Goal: Task Accomplishment & Management: Use online tool/utility

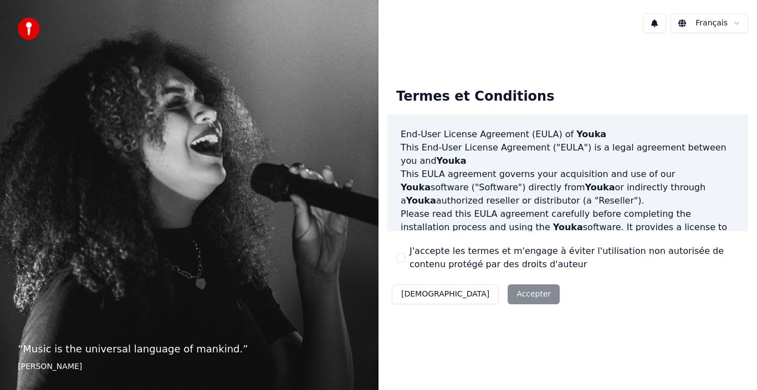
click at [459, 288] on div "Décliner Accepter" at bounding box center [475, 294] width 177 height 29
click at [461, 253] on label "J'accepte les termes et m'engage à éviter l'utilisation non autorisée de conten…" at bounding box center [574, 258] width 330 height 27
click at [405, 254] on button "J'accepte les termes et m'engage à éviter l'utilisation non autorisée de conten…" at bounding box center [400, 258] width 9 height 9
click at [507, 290] on button "Accepter" at bounding box center [533, 295] width 52 height 20
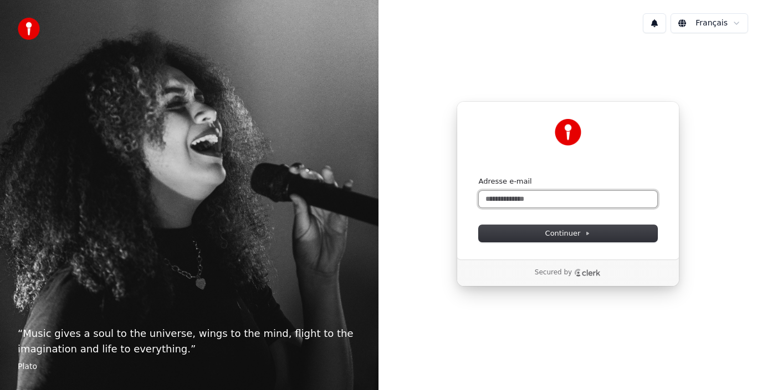
click at [500, 201] on input "Adresse e-mail" at bounding box center [568, 199] width 178 height 17
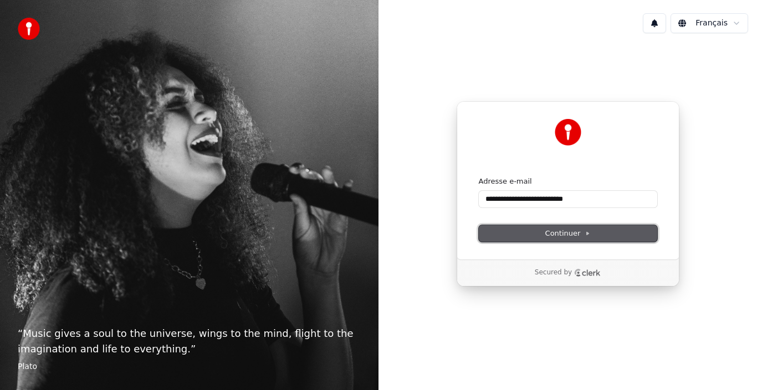
click at [581, 238] on span "Continuer" at bounding box center [567, 234] width 45 height 10
type input "**********"
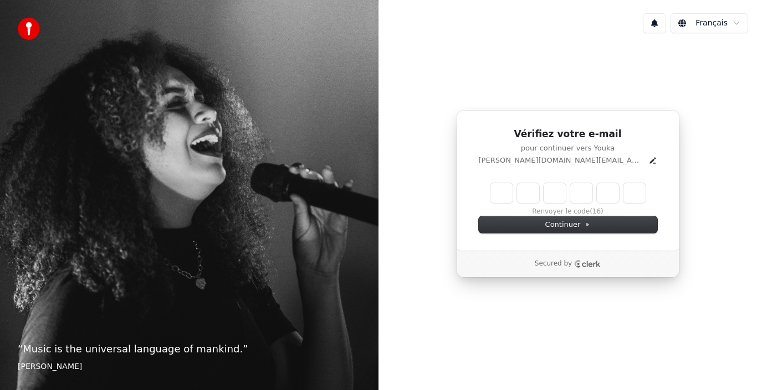
click at [692, 181] on div "Vérifiez votre e-mail pour continuer vers Youka stephanie.marty.sm@gmail.com Re…" at bounding box center [567, 194] width 378 height 304
click at [503, 197] on input "Enter verification code" at bounding box center [578, 193] width 177 height 20
type input "******"
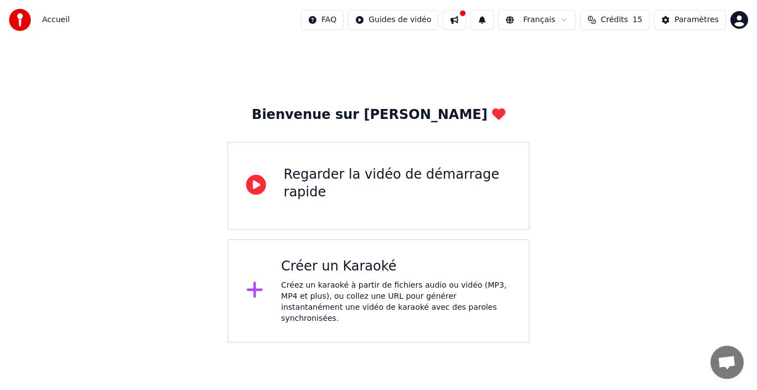
click at [668, 147] on div "Bienvenue sur Youka Regarder la vidéo de démarrage rapide Créer un Karaoké Crée…" at bounding box center [378, 192] width 757 height 304
click at [327, 182] on div "Regarder la vidéo de démarrage rapide" at bounding box center [397, 183] width 227 height 35
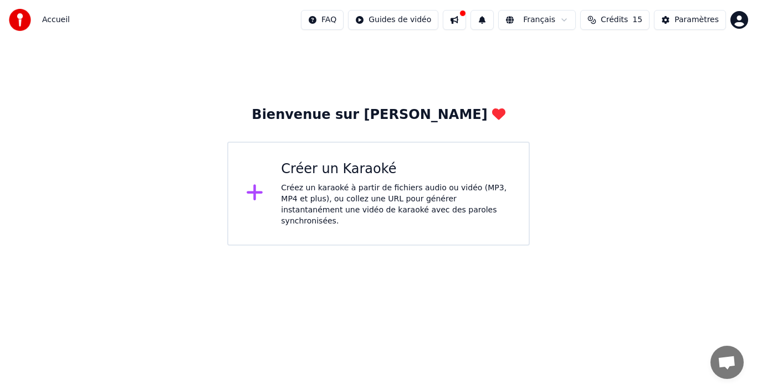
click at [368, 190] on div "Créez un karaoké à partir de fichiers audio ou vidéo (MP3, MP4 et plus), ou col…" at bounding box center [396, 205] width 230 height 44
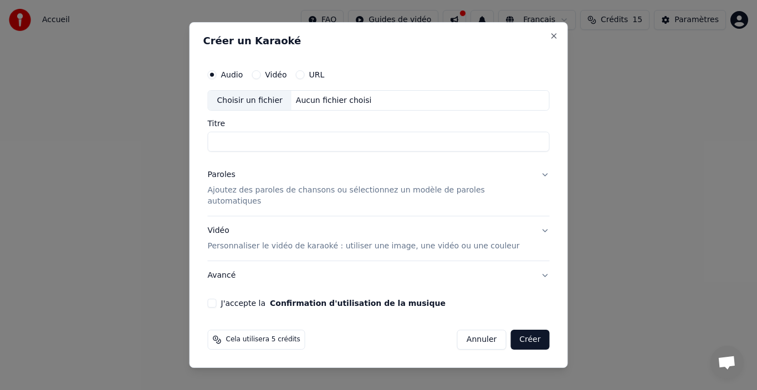
click at [305, 79] on button "URL" at bounding box center [300, 74] width 9 height 9
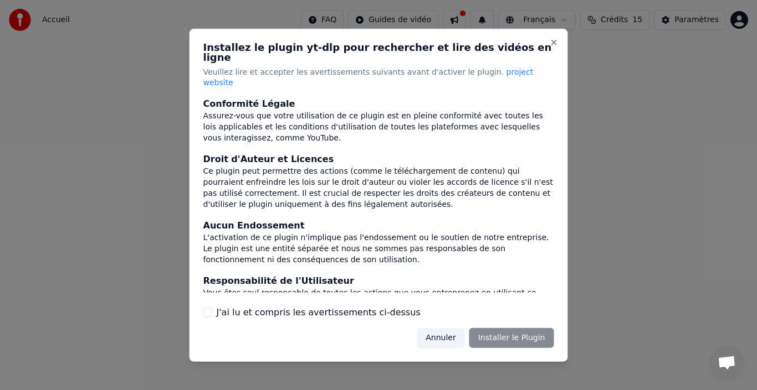
click at [274, 307] on label "J'ai lu et compris les avertissements ci-dessus" at bounding box center [319, 312] width 204 height 13
click at [212, 308] on button "J'ai lu et compris les avertissements ci-dessus" at bounding box center [207, 312] width 9 height 9
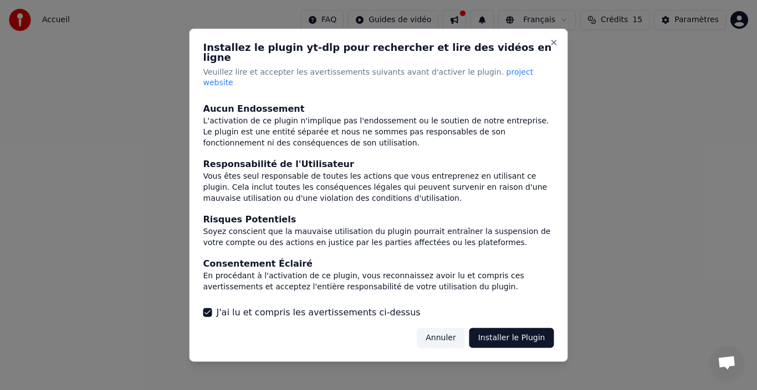
click at [501, 328] on button "Installer le Plugin" at bounding box center [511, 338] width 85 height 20
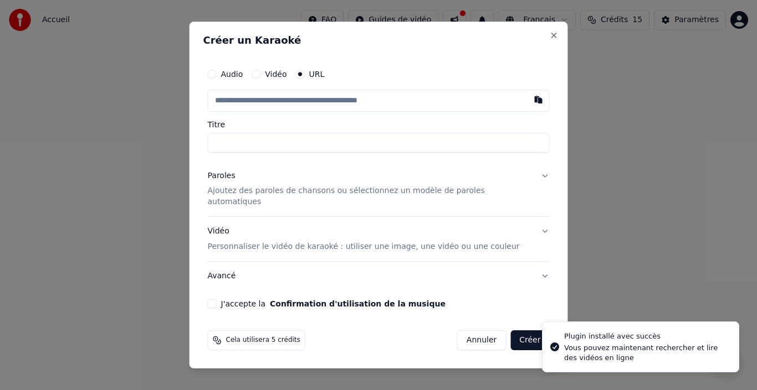
click at [302, 105] on input "text" at bounding box center [379, 101] width 342 height 22
type input "**********"
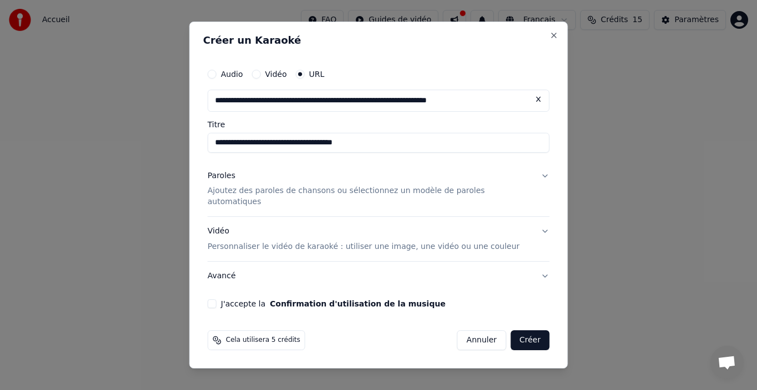
type input "**********"
click at [530, 181] on button "Paroles Ajoutez des paroles de chansons ou sélectionnez un modèle de paroles au…" at bounding box center [379, 189] width 342 height 55
type input "**********"
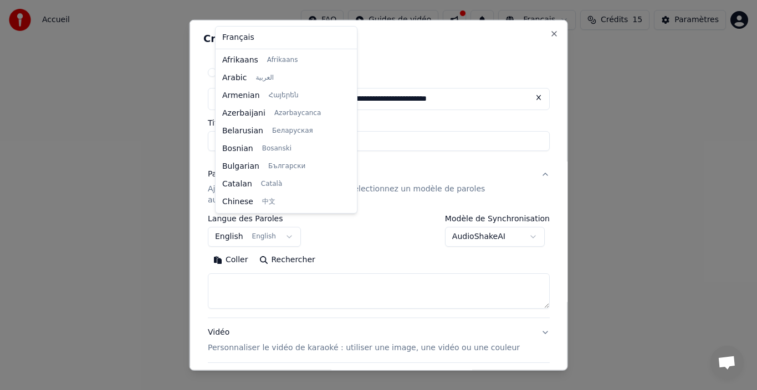
click at [290, 227] on body "**********" at bounding box center [378, 123] width 757 height 246
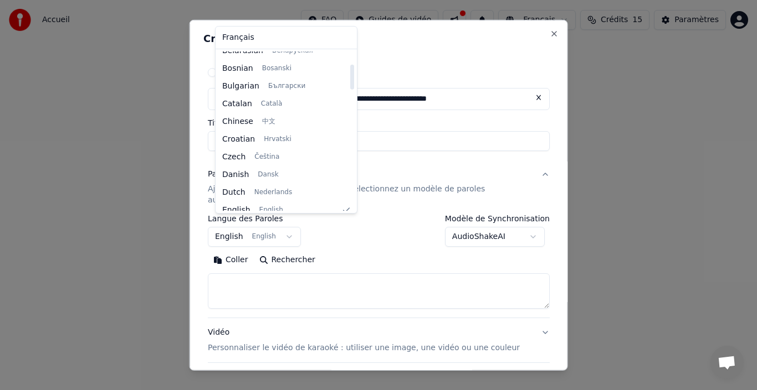
scroll to position [80, 0]
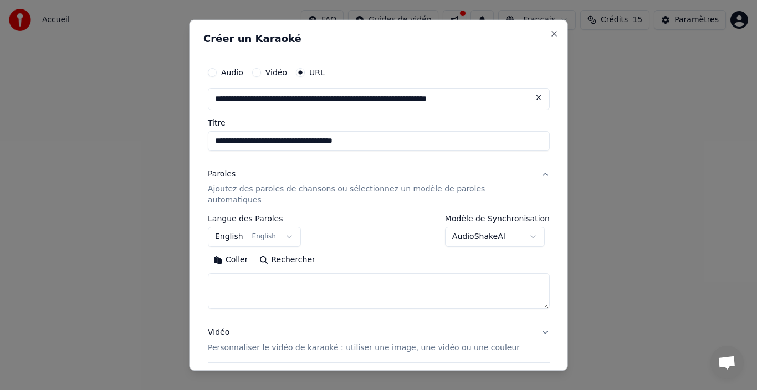
click at [358, 246] on body "**********" at bounding box center [378, 123] width 757 height 246
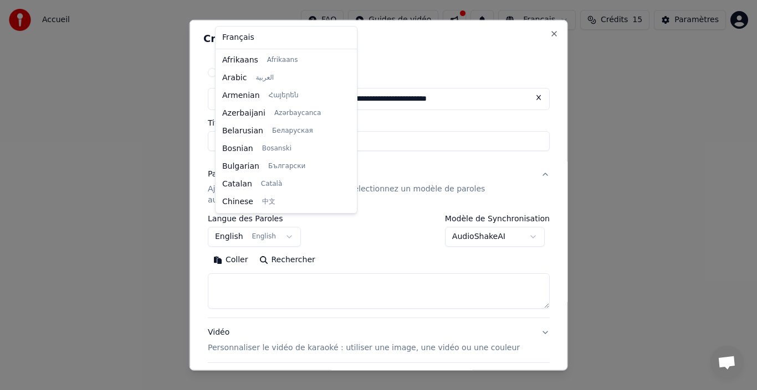
click at [298, 225] on body "**********" at bounding box center [378, 123] width 757 height 246
select select "**"
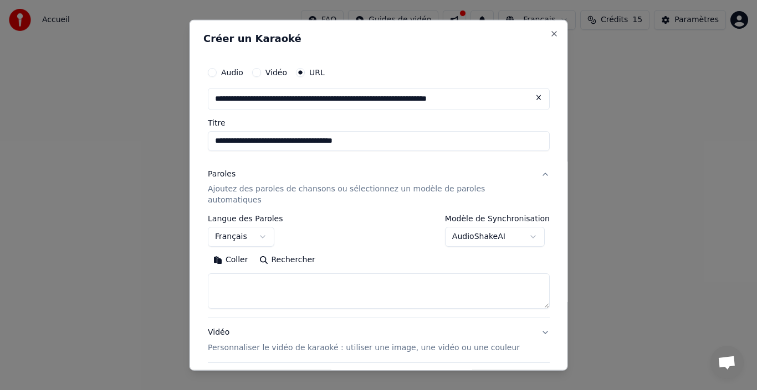
click at [369, 234] on div "**********" at bounding box center [379, 231] width 342 height 32
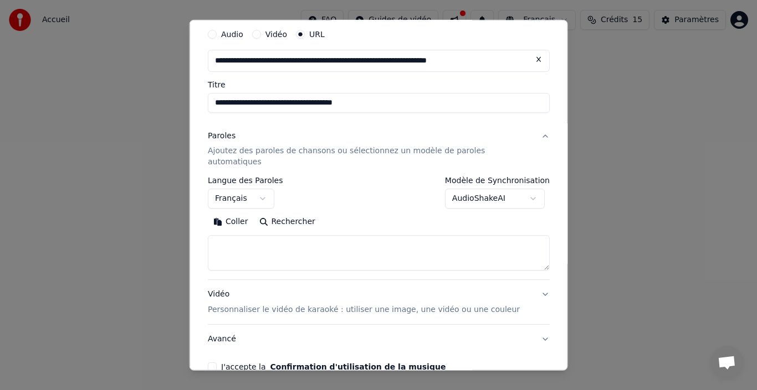
scroll to position [50, 0]
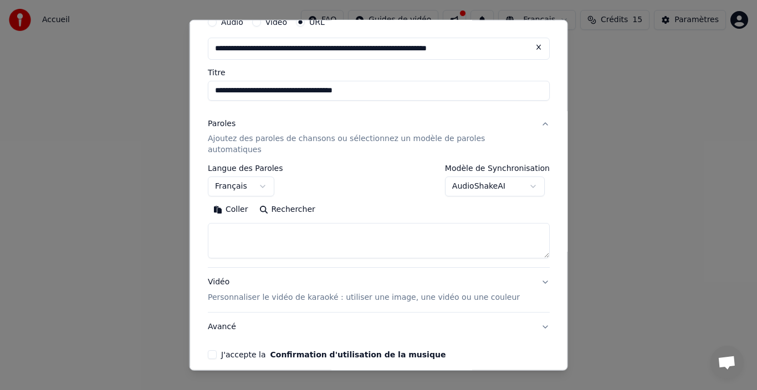
click at [369, 234] on textarea at bounding box center [379, 240] width 342 height 35
click at [318, 223] on textarea at bounding box center [379, 240] width 342 height 35
paste textarea "**********"
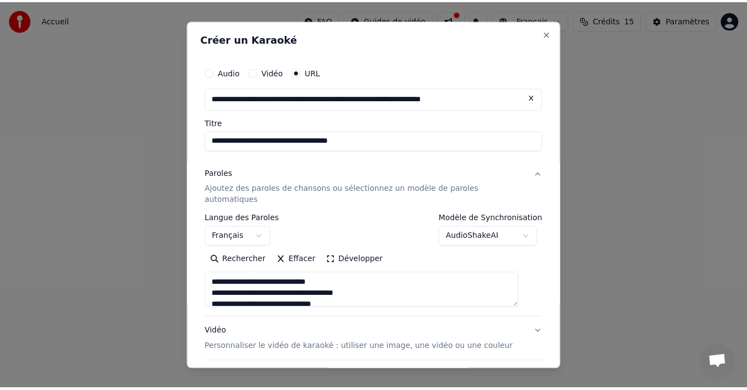
scroll to position [88, 0]
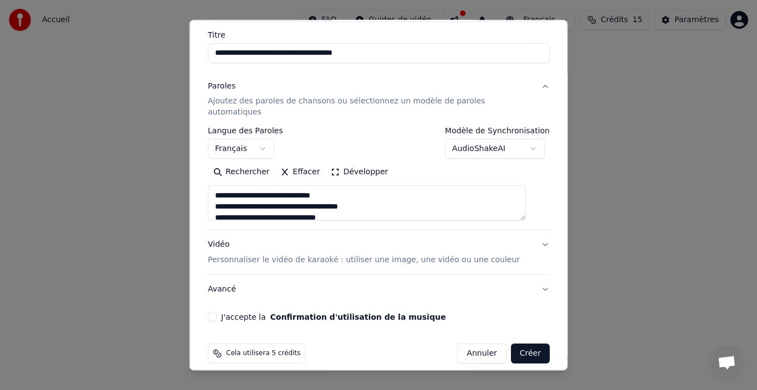
type textarea "**********"
click at [244, 313] on label "J'accepte la Confirmation d'utilisation de la musique" at bounding box center [333, 317] width 224 height 8
click at [217, 313] on button "J'accepte la Confirmation d'utilisation de la musique" at bounding box center [212, 317] width 9 height 9
click at [510, 347] on button "Créer" at bounding box center [529, 354] width 39 height 20
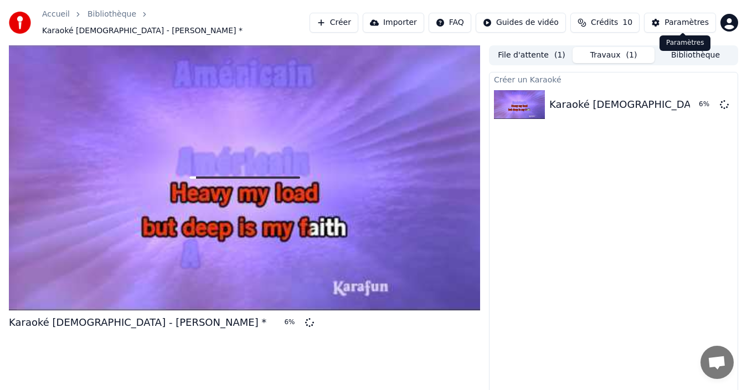
click at [671, 17] on div "Paramètres" at bounding box center [687, 22] width 44 height 11
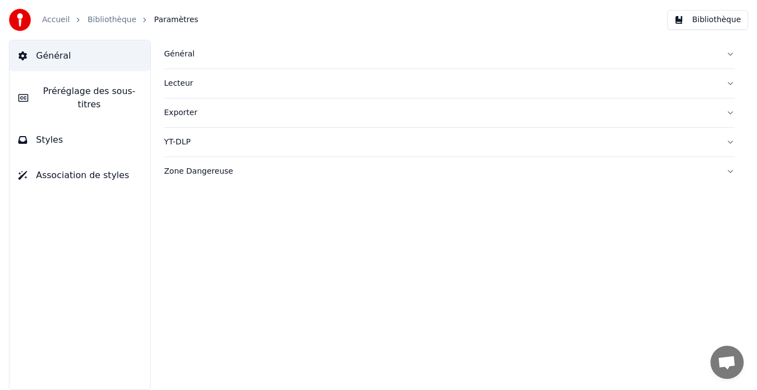
click at [199, 61] on button "Général" at bounding box center [449, 54] width 570 height 29
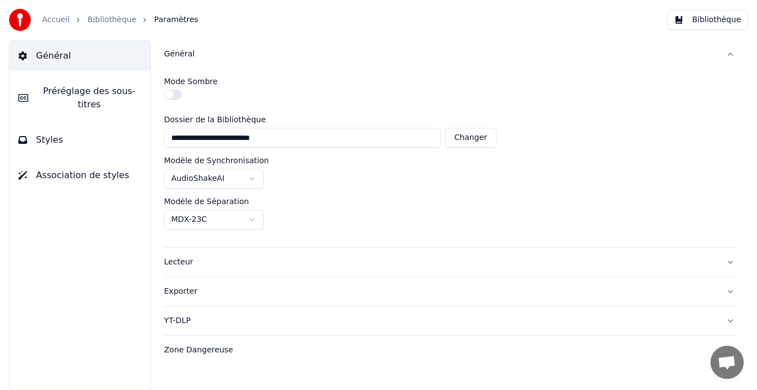
click at [274, 263] on div "Lecteur" at bounding box center [440, 262] width 553 height 11
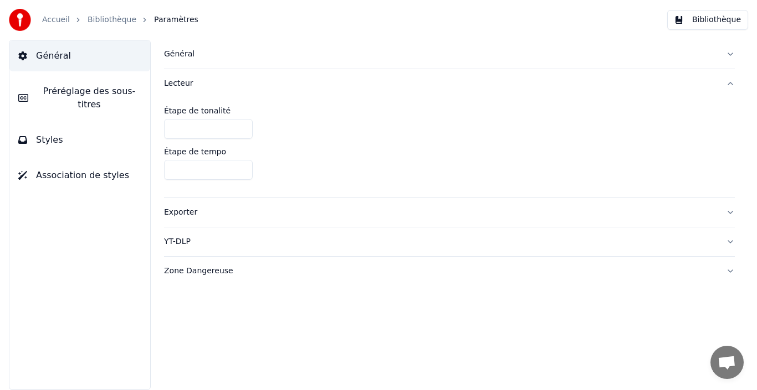
click at [230, 218] on button "Exporter" at bounding box center [449, 212] width 570 height 29
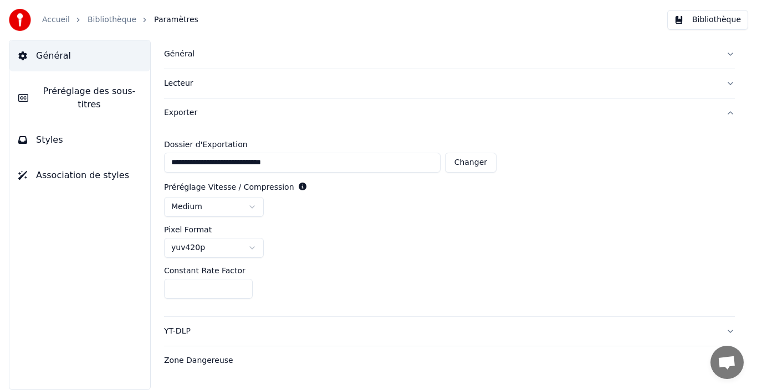
click at [123, 96] on span "Préréglage des sous-titres" at bounding box center [89, 98] width 104 height 27
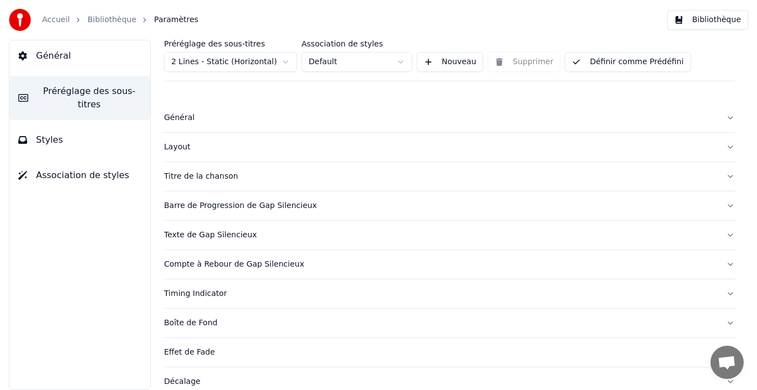
click at [82, 130] on button "Styles" at bounding box center [79, 140] width 141 height 31
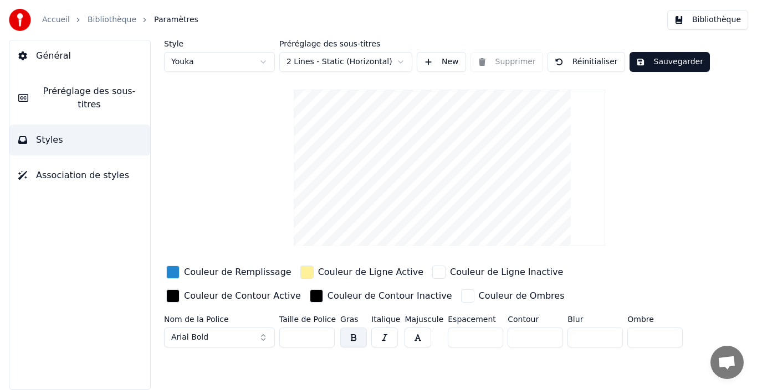
click at [88, 160] on button "Association de styles" at bounding box center [79, 175] width 141 height 31
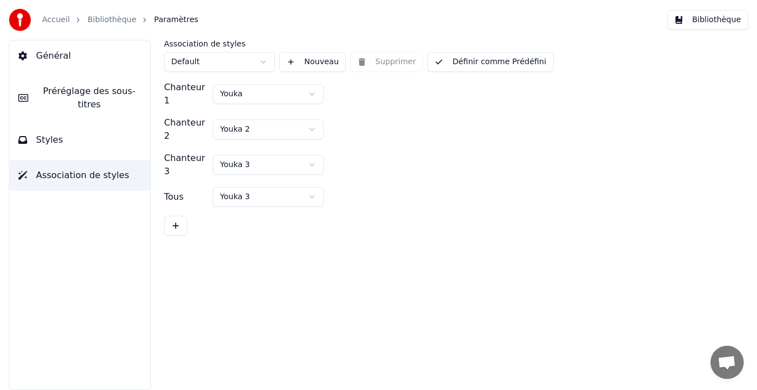
click at [57, 18] on link "Accueil" at bounding box center [56, 19] width 28 height 11
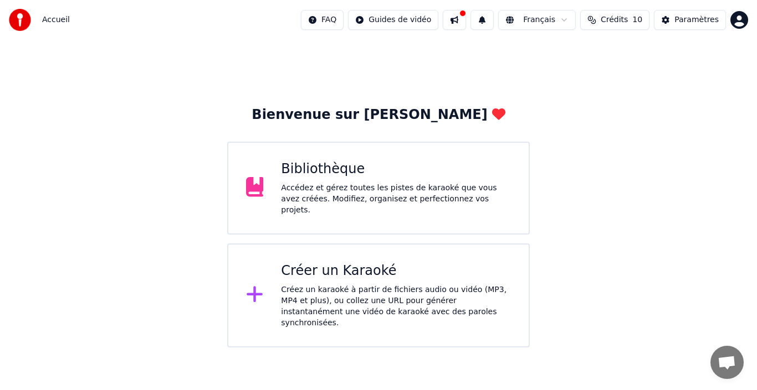
click at [466, 22] on button at bounding box center [454, 20] width 23 height 20
click at [367, 264] on div "Créer un Karaoké" at bounding box center [396, 272] width 230 height 18
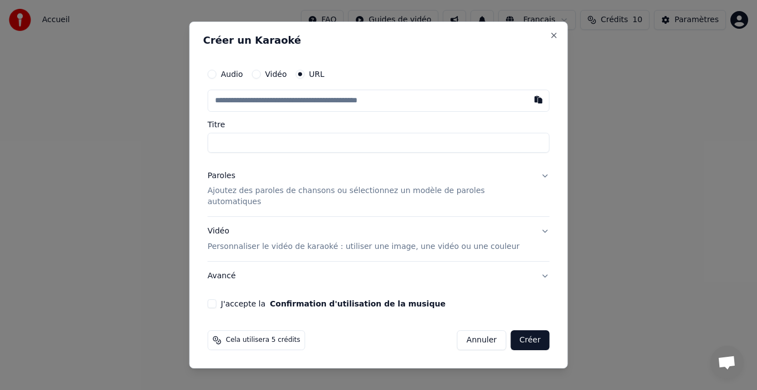
click at [296, 112] on input "text" at bounding box center [379, 101] width 342 height 22
click at [238, 78] on label "Audio" at bounding box center [232, 74] width 22 height 8
click at [217, 79] on button "Audio" at bounding box center [212, 74] width 9 height 9
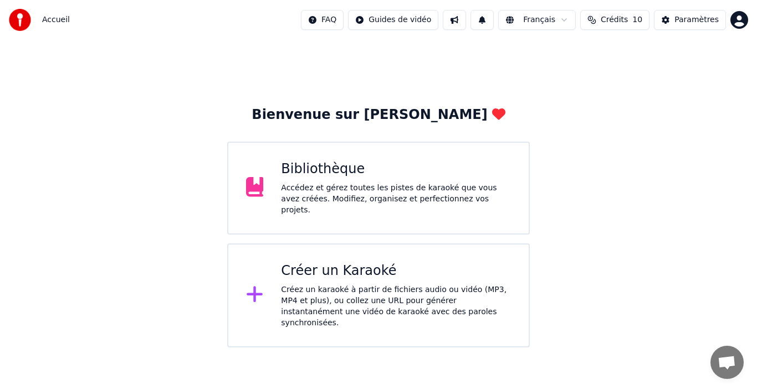
click at [482, 19] on div "FAQ Guides de vidéo Français Crédits 10 Paramètres" at bounding box center [524, 20] width 447 height 20
click at [297, 170] on div "Bibliothèque" at bounding box center [396, 170] width 230 height 18
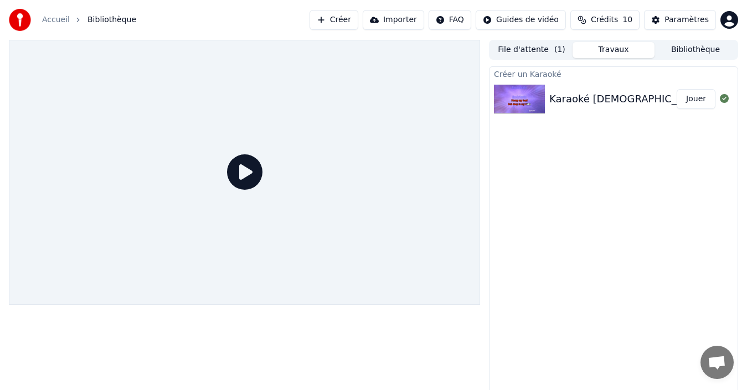
click at [251, 172] on icon at bounding box center [244, 172] width 35 height 35
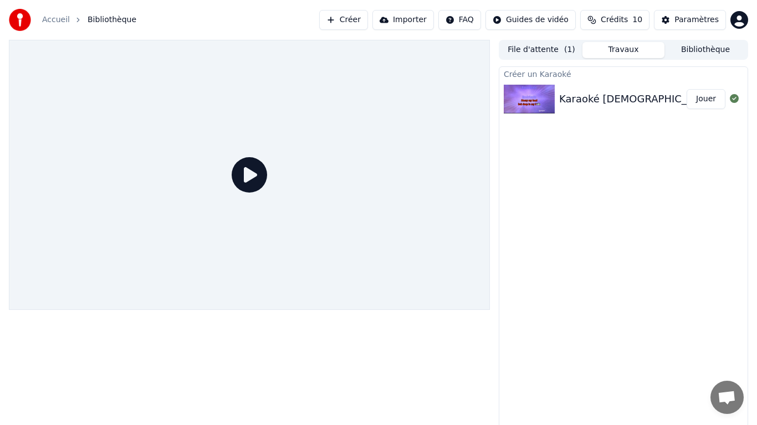
drag, startPoint x: 251, startPoint y: 172, endPoint x: 251, endPoint y: 184, distance: 12.7
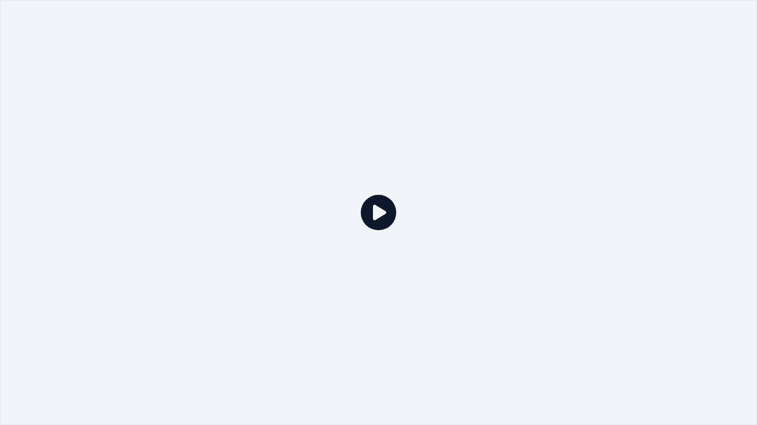
click at [251, 184] on div at bounding box center [378, 212] width 757 height 425
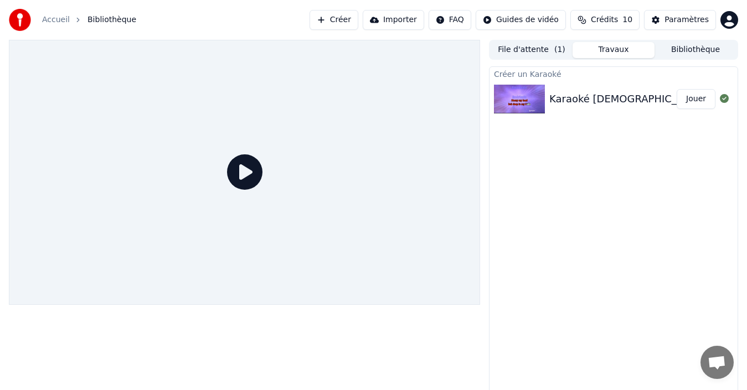
click at [694, 101] on button "Jouer" at bounding box center [696, 99] width 39 height 20
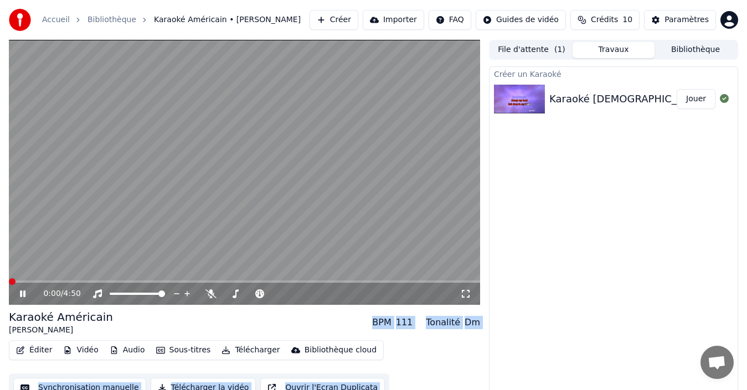
click at [9, 280] on span at bounding box center [12, 282] width 7 height 7
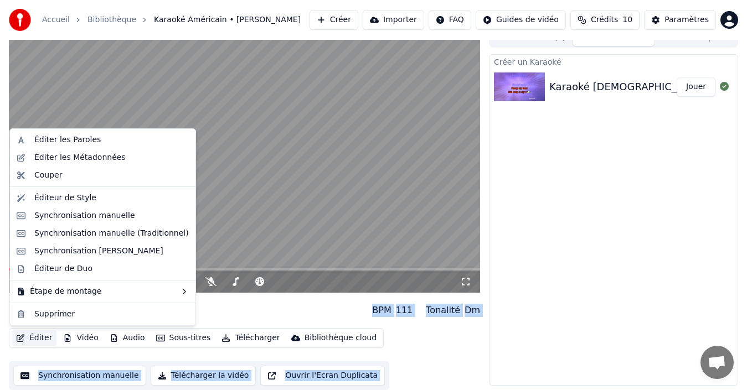
click at [30, 336] on button "Éditer" at bounding box center [34, 339] width 45 height 16
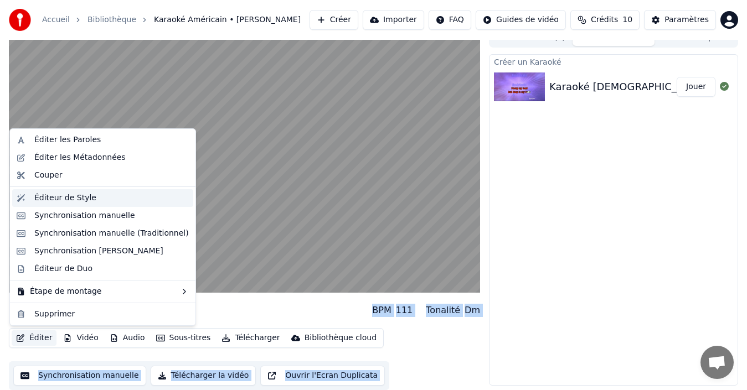
click at [84, 196] on div "Éditeur de Style" at bounding box center [65, 198] width 62 height 11
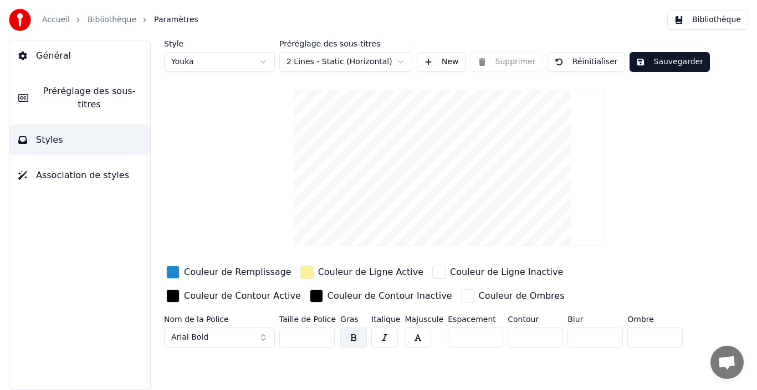
click at [43, 55] on span "Général" at bounding box center [53, 55] width 35 height 13
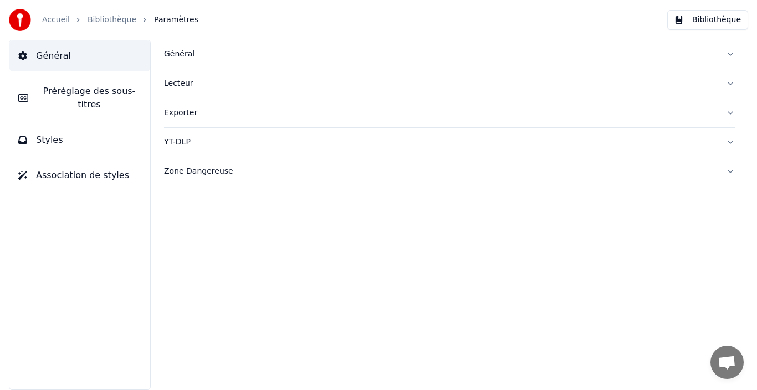
click at [712, 12] on button "Bibliothèque" at bounding box center [707, 20] width 81 height 20
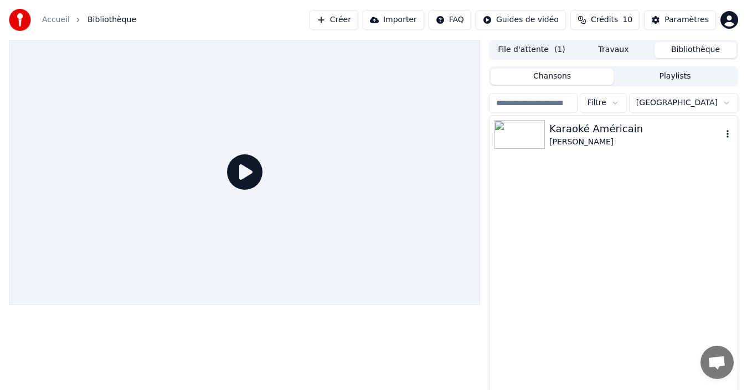
click at [567, 144] on div "[PERSON_NAME]" at bounding box center [635, 142] width 173 height 11
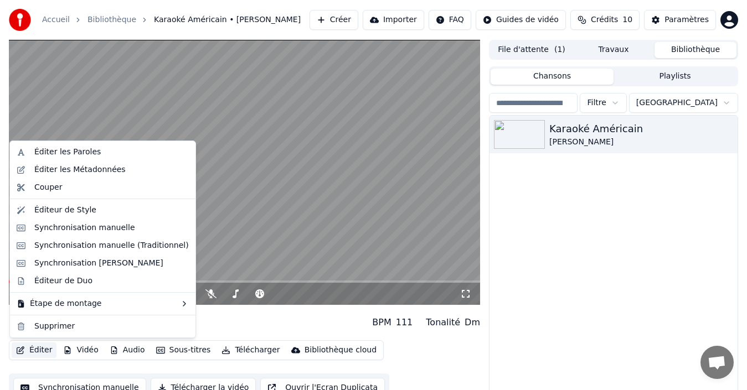
click at [28, 348] on button "Éditer" at bounding box center [34, 351] width 45 height 16
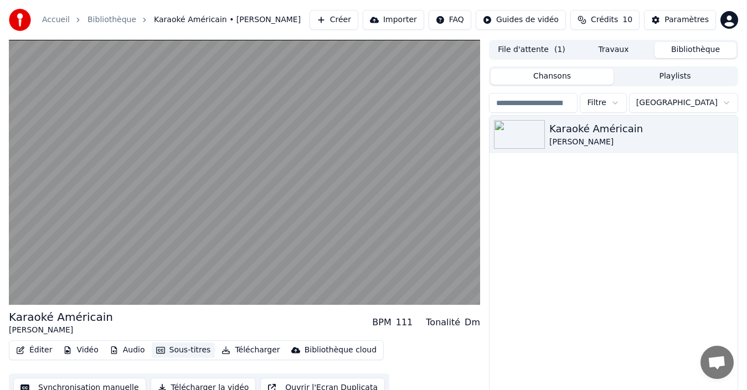
click at [183, 351] on button "Sous-titres" at bounding box center [184, 351] width 64 height 16
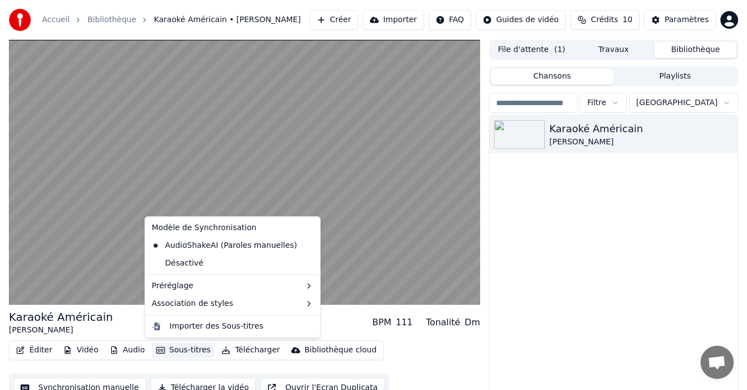
click at [183, 351] on button "Sous-titres" at bounding box center [184, 351] width 64 height 16
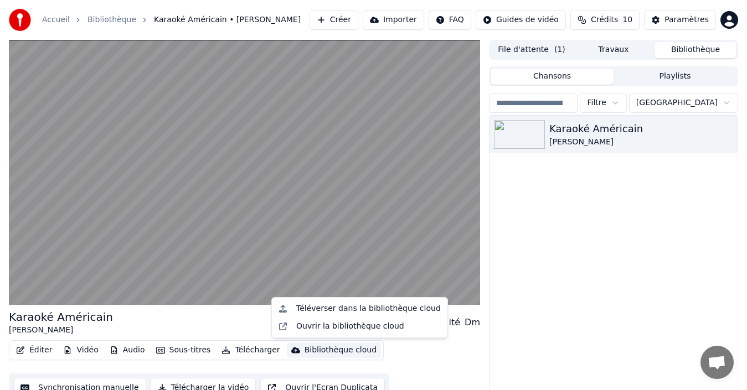
scroll to position [18, 0]
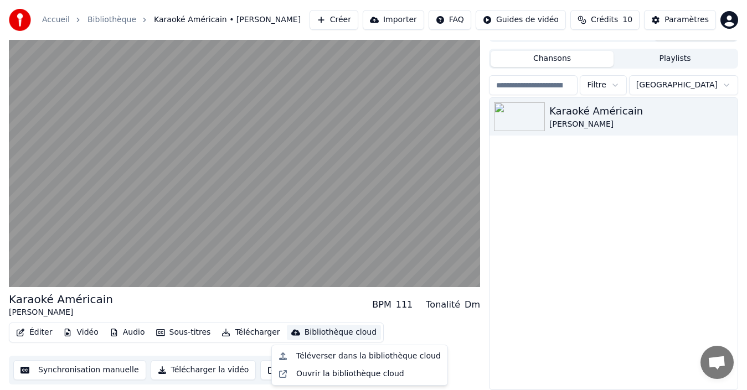
click at [71, 375] on button "Synchronisation manuelle" at bounding box center [79, 371] width 133 height 20
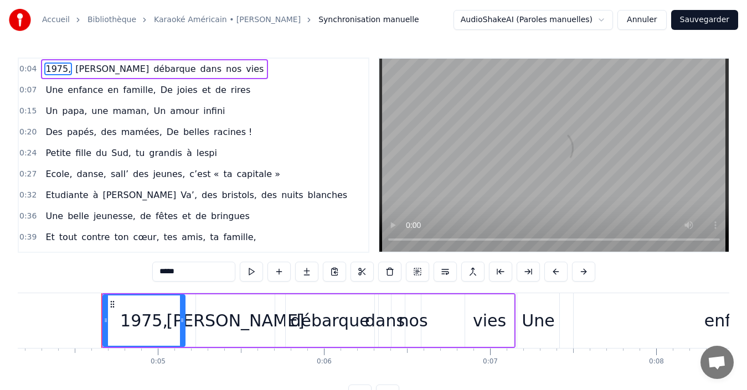
scroll to position [0, 719]
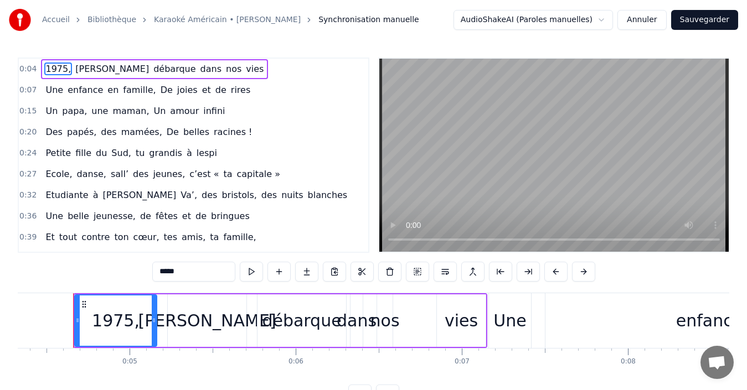
drag, startPoint x: 266, startPoint y: 302, endPoint x: 337, endPoint y: 307, distance: 70.5
click at [337, 307] on div "débarque" at bounding box center [302, 321] width 89 height 53
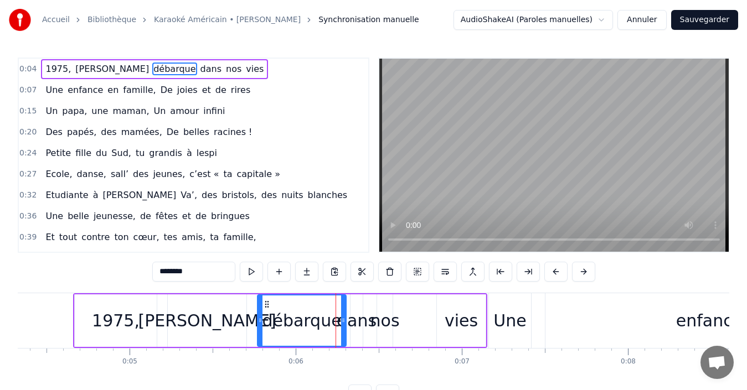
click at [132, 296] on div "1975," at bounding box center [116, 321] width 82 height 53
type input "*****"
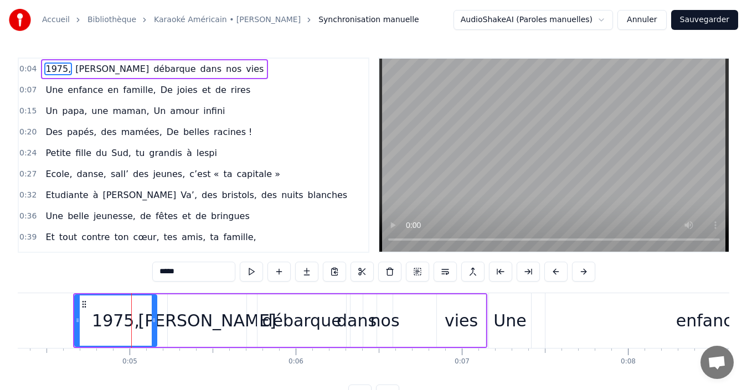
drag, startPoint x: 145, startPoint y: 308, endPoint x: 282, endPoint y: 323, distance: 138.2
click at [282, 323] on div "1975, [PERSON_NAME] débarque dans nos vies" at bounding box center [280, 321] width 414 height 55
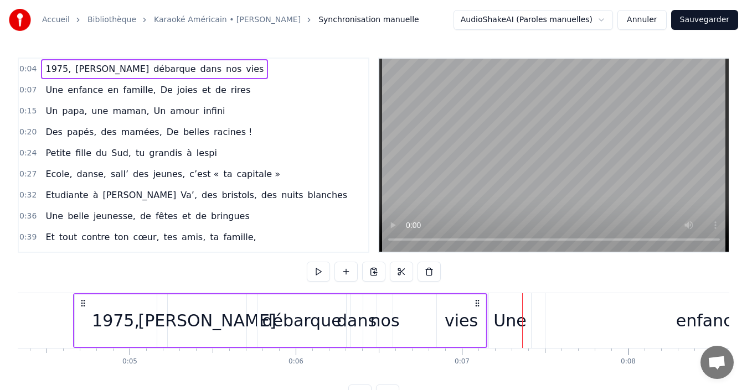
click at [33, 70] on span "0:04" at bounding box center [27, 69] width 17 height 11
click at [74, 71] on span "[PERSON_NAME]" at bounding box center [112, 69] width 76 height 13
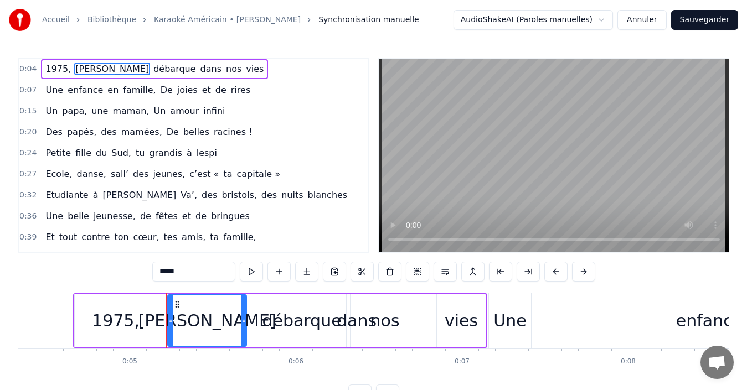
click at [145, 76] on div "1975, [PERSON_NAME] débarque dans nos vies" at bounding box center [154, 69] width 227 height 20
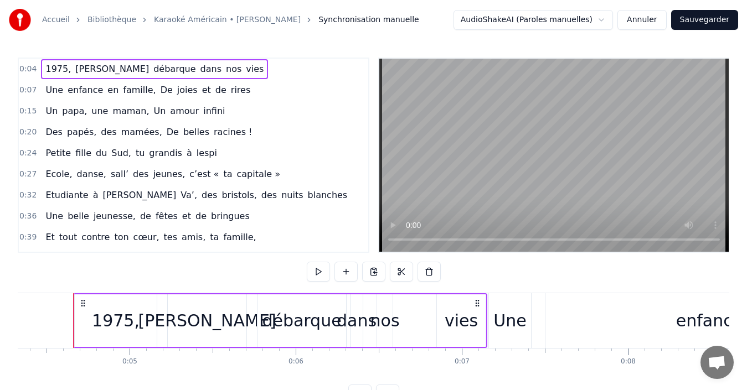
drag, startPoint x: 145, startPoint y: 76, endPoint x: 160, endPoint y: 151, distance: 76.9
click at [160, 151] on div "0:04 1975, [PERSON_NAME] débarque dans nos vies 0:07 Une enfance en famille, De…" at bounding box center [194, 156] width 352 height 196
click at [151, 155] on span "grandis" at bounding box center [165, 153] width 35 height 13
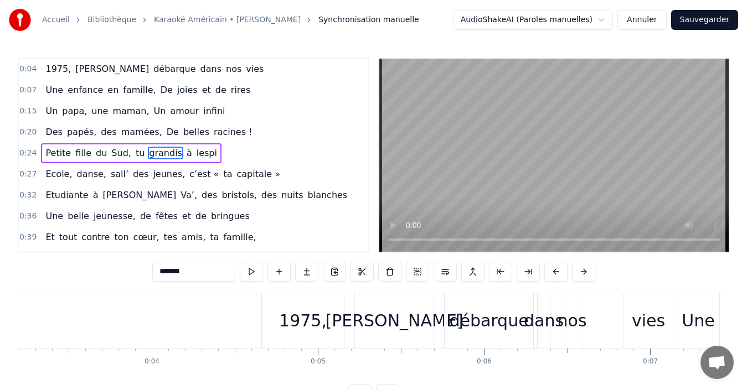
scroll to position [0, 531]
click at [327, 337] on div "1975," at bounding box center [302, 321] width 82 height 55
type input "*****"
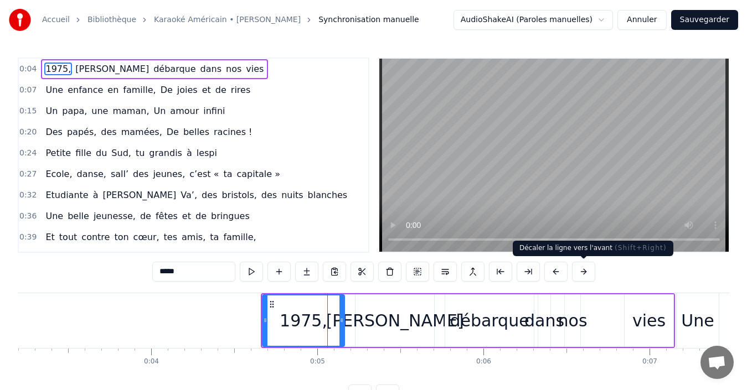
click at [586, 274] on button at bounding box center [583, 272] width 23 height 20
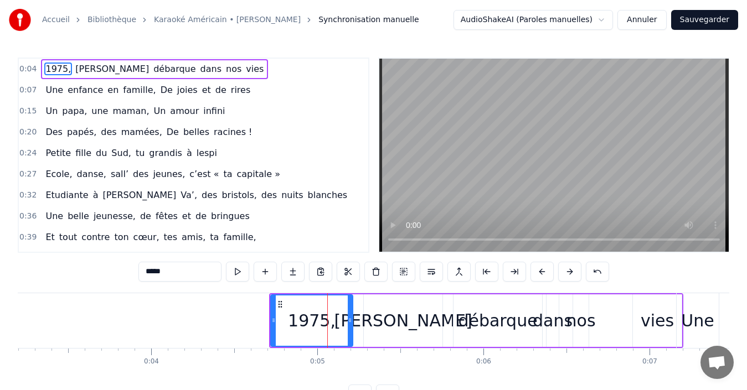
click at [586, 274] on button at bounding box center [597, 272] width 23 height 20
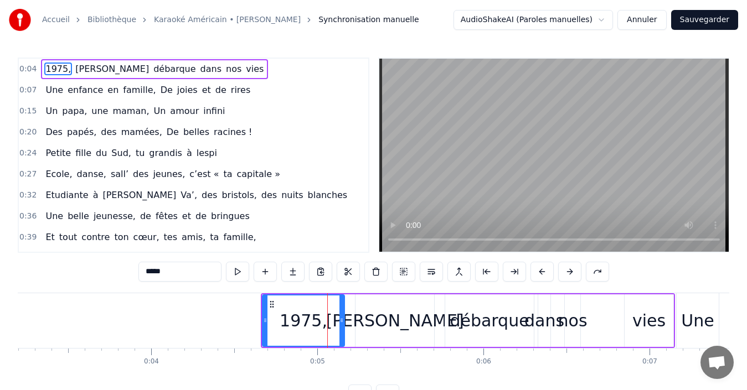
click at [586, 274] on button at bounding box center [597, 272] width 23 height 20
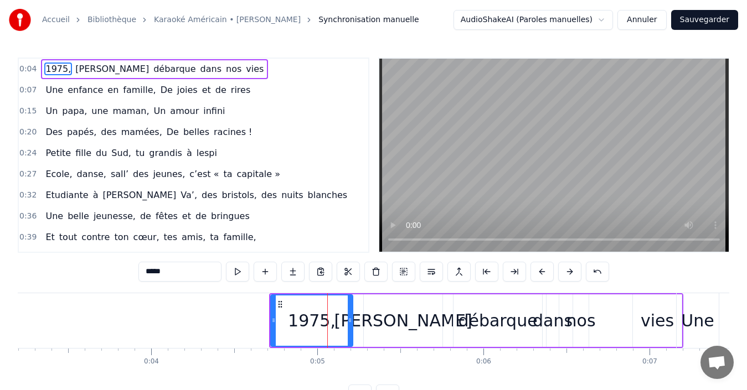
drag, startPoint x: 409, startPoint y: 313, endPoint x: 534, endPoint y: 323, distance: 125.1
click at [534, 323] on div "1975, [PERSON_NAME] débarque dans nos vies" at bounding box center [476, 321] width 414 height 55
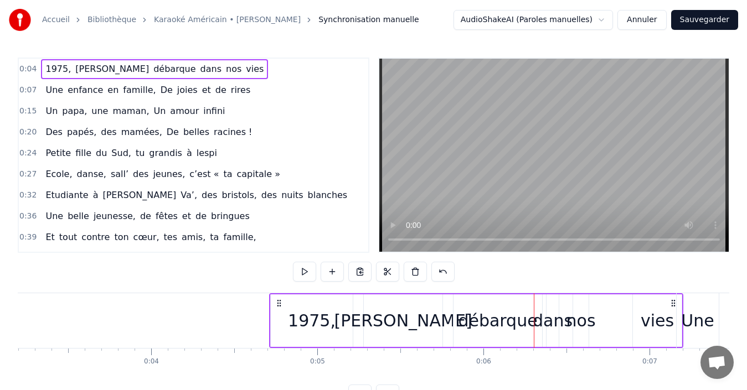
drag, startPoint x: 361, startPoint y: 302, endPoint x: 433, endPoint y: 302, distance: 72.0
click at [433, 302] on div "1975, [PERSON_NAME] débarque dans nos vies" at bounding box center [476, 321] width 414 height 55
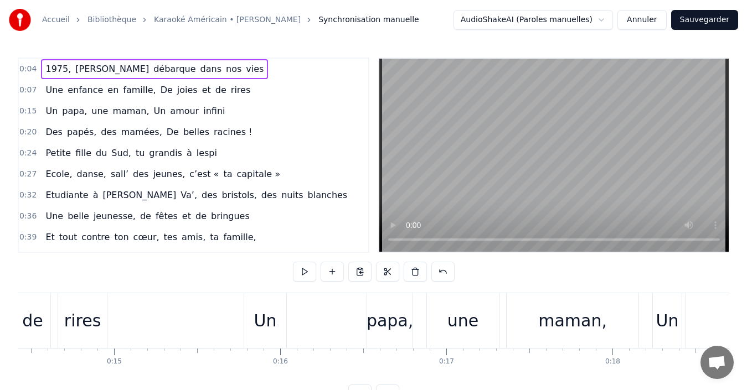
scroll to position [0, 2397]
click at [92, 87] on span "enfance" at bounding box center [85, 90] width 38 height 13
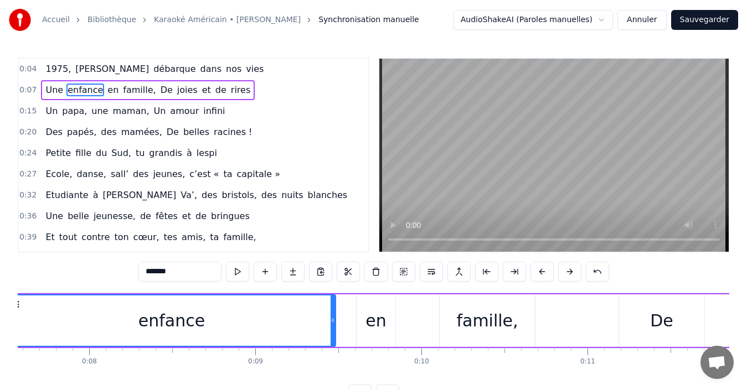
scroll to position [0, 1191]
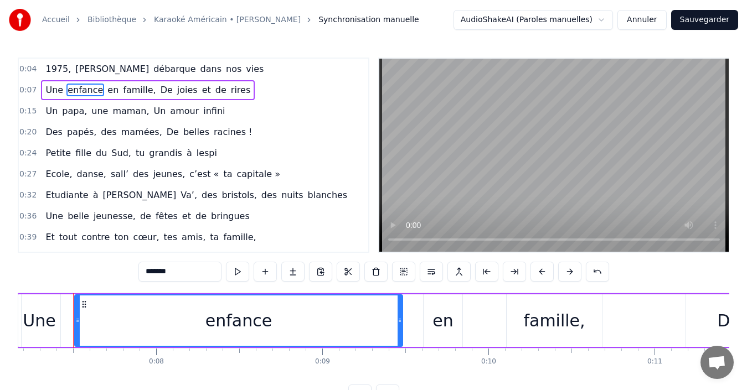
click at [85, 69] on span "[PERSON_NAME]" at bounding box center [112, 69] width 76 height 13
type input "*****"
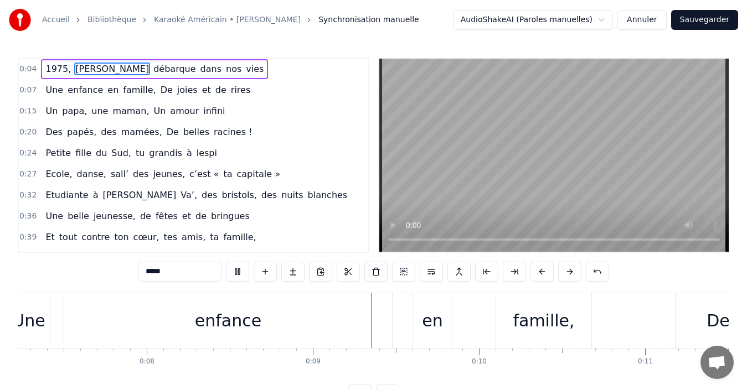
scroll to position [0, 1428]
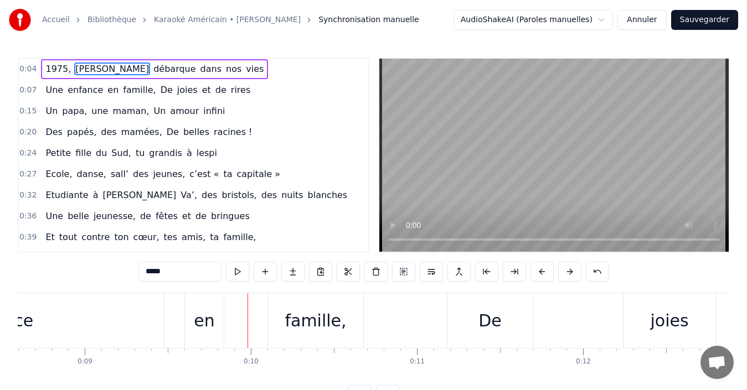
drag, startPoint x: 171, startPoint y: 321, endPoint x: 378, endPoint y: 336, distance: 208.3
click at [378, 336] on div "Une enfance en famille, De joies et de rires" at bounding box center [428, 321] width 1298 height 55
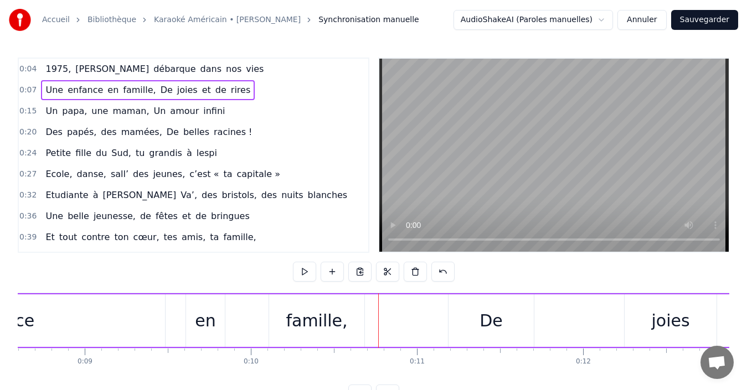
drag, startPoint x: 170, startPoint y: 311, endPoint x: 394, endPoint y: 311, distance: 223.8
click at [394, 311] on div "Une enfance en famille, De joies et de rires" at bounding box center [428, 321] width 1298 height 55
drag, startPoint x: 167, startPoint y: 306, endPoint x: 254, endPoint y: 316, distance: 87.5
click at [254, 316] on div "Une enfance en famille, De joies et de rires" at bounding box center [428, 321] width 1298 height 55
drag, startPoint x: 130, startPoint y: 324, endPoint x: 518, endPoint y: 275, distance: 391.9
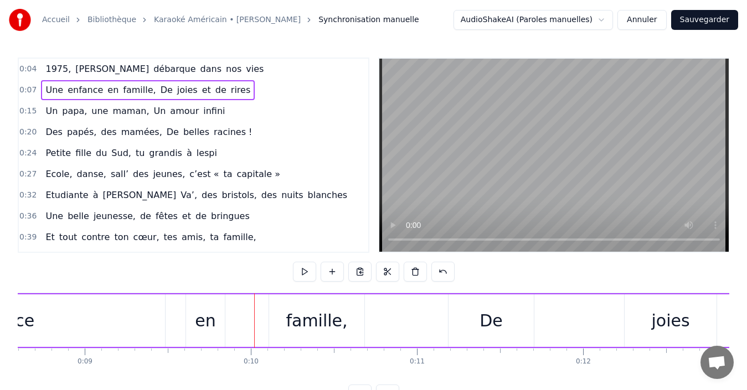
click at [518, 275] on div "0:04 1975, [PERSON_NAME] débarque dans nos vies 0:07 Une enfance en famille, De…" at bounding box center [374, 231] width 712 height 347
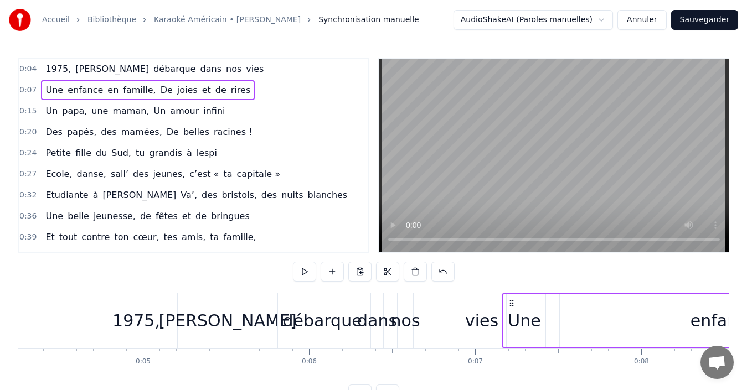
scroll to position [0, 706]
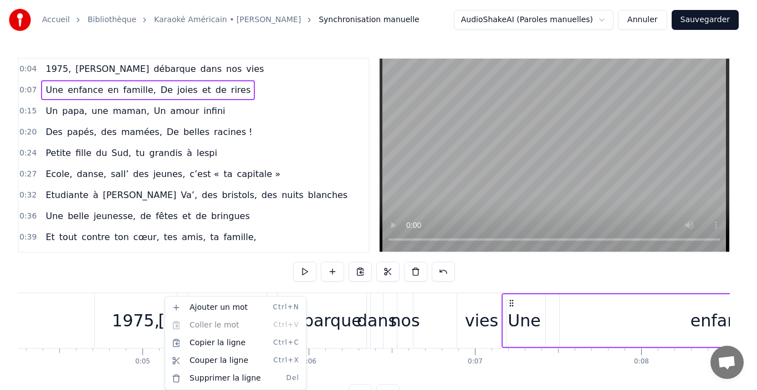
click at [138, 305] on html "Accueil Bibliothèque Karaoké Américain • [PERSON_NAME] Synchronisation manuelle…" at bounding box center [378, 211] width 757 height 423
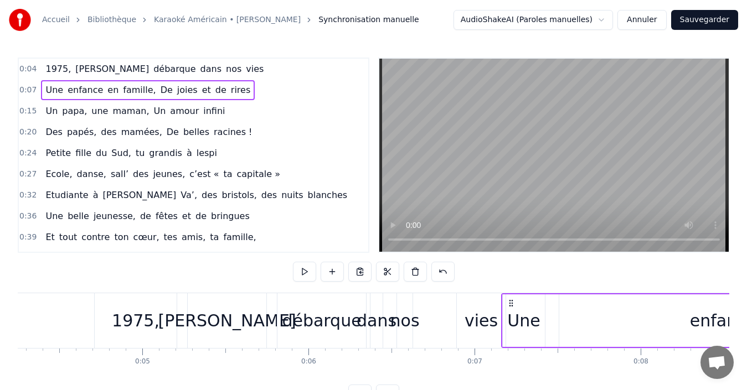
click at [138, 305] on div "1975," at bounding box center [136, 321] width 82 height 55
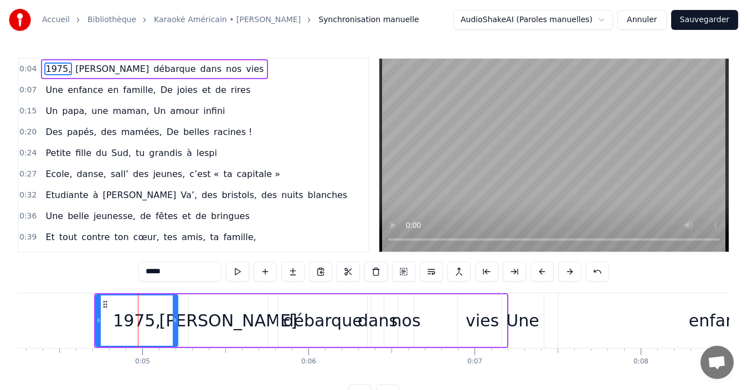
click at [138, 305] on div at bounding box center [138, 321] width 1 height 55
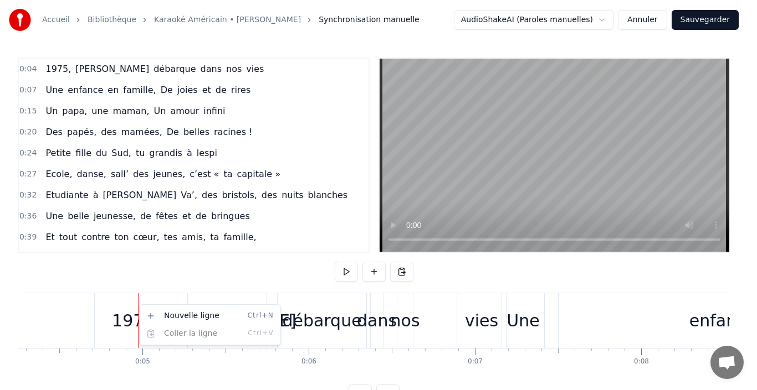
drag, startPoint x: 138, startPoint y: 305, endPoint x: 148, endPoint y: 305, distance: 10.0
click at [148, 305] on html "Accueil Bibliothèque Karaoké Américain • [PERSON_NAME] Synchronisation manuelle…" at bounding box center [378, 211] width 757 height 423
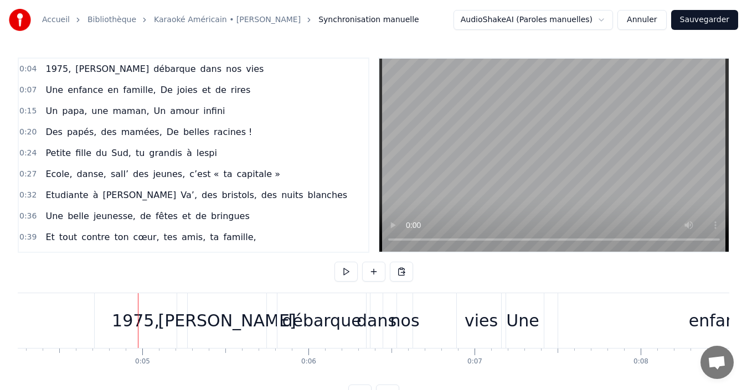
click at [148, 305] on div "1975," at bounding box center [136, 321] width 82 height 55
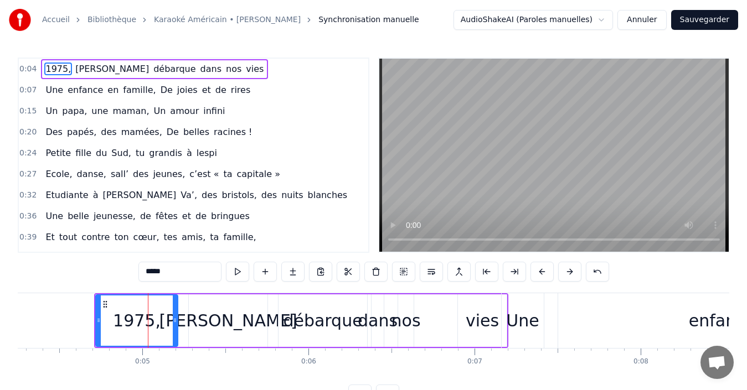
click at [148, 305] on div at bounding box center [148, 321] width 1 height 55
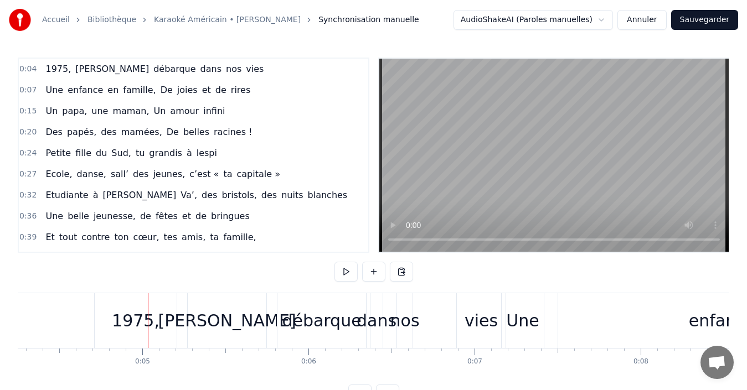
click at [148, 305] on div at bounding box center [148, 321] width 1 height 55
click at [166, 310] on div "1975," at bounding box center [136, 321] width 82 height 55
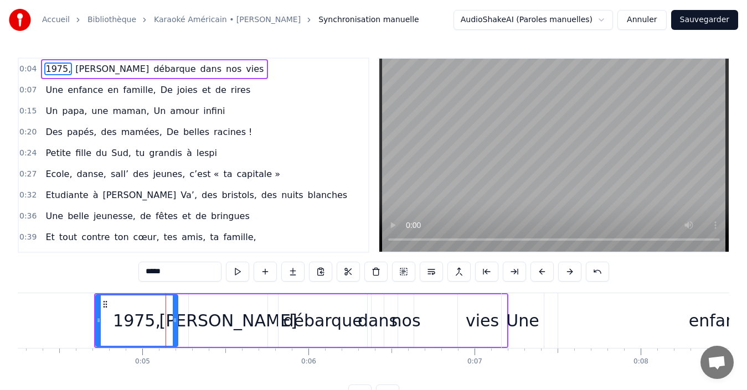
click at [166, 310] on div at bounding box center [166, 321] width 1 height 55
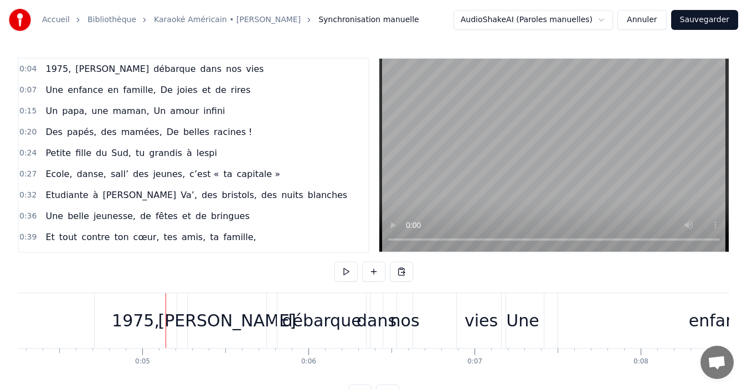
click at [171, 311] on div "1975," at bounding box center [136, 321] width 82 height 55
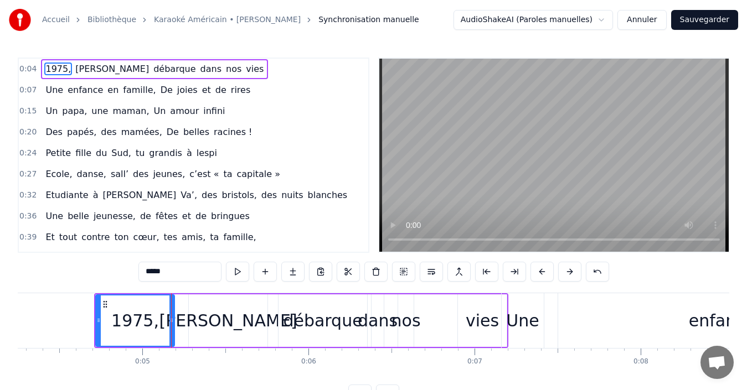
drag, startPoint x: 177, startPoint y: 318, endPoint x: 173, endPoint y: 336, distance: 18.6
click at [173, 336] on div at bounding box center [171, 321] width 4 height 50
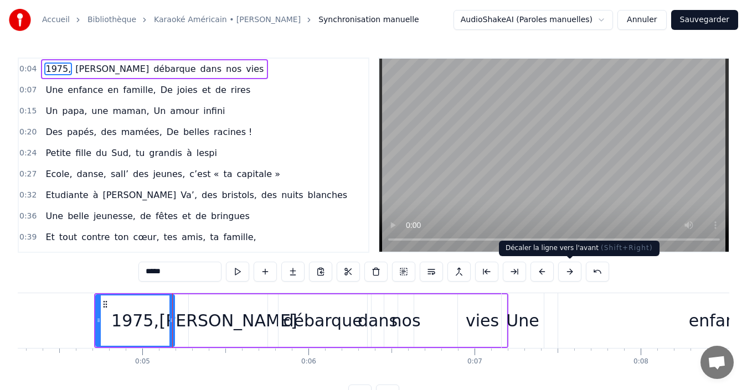
click at [577, 269] on button at bounding box center [569, 272] width 23 height 20
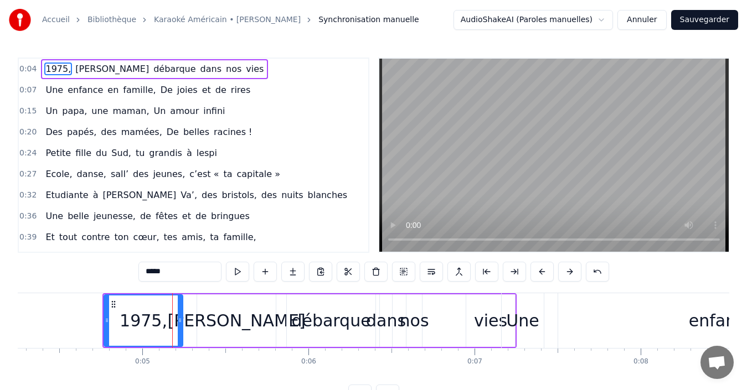
click at [577, 269] on button at bounding box center [569, 272] width 23 height 20
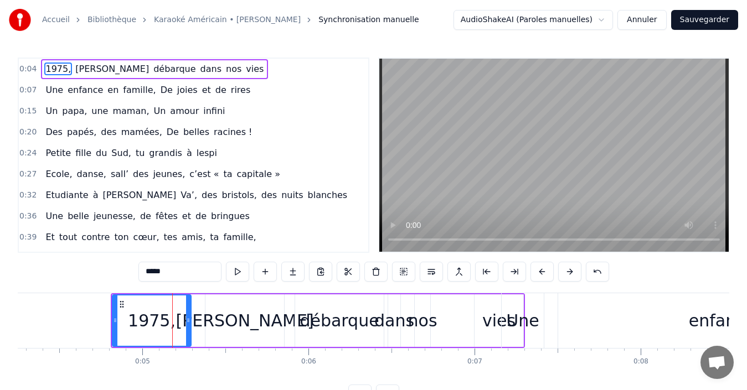
click at [577, 269] on button at bounding box center [569, 272] width 23 height 20
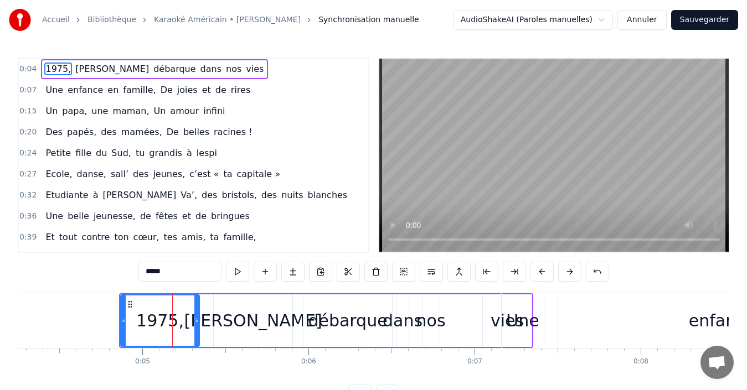
click at [577, 269] on button at bounding box center [569, 272] width 23 height 20
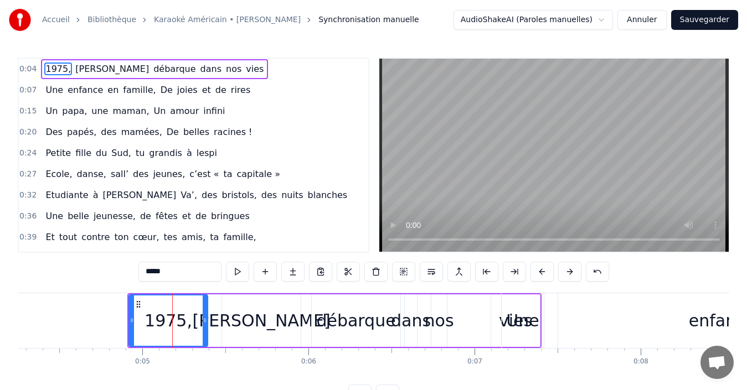
click at [577, 269] on button at bounding box center [569, 272] width 23 height 20
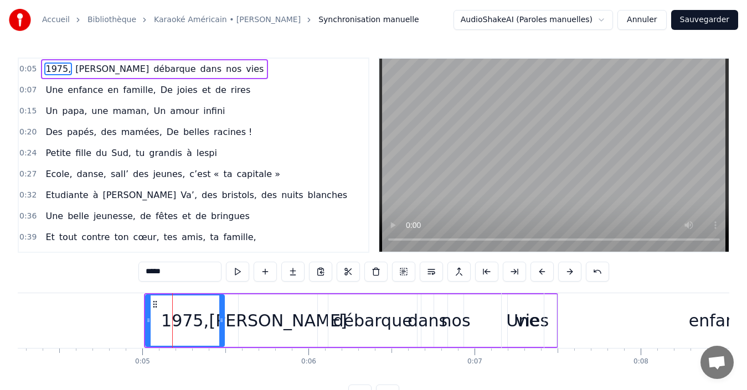
click at [577, 269] on button at bounding box center [569, 272] width 23 height 20
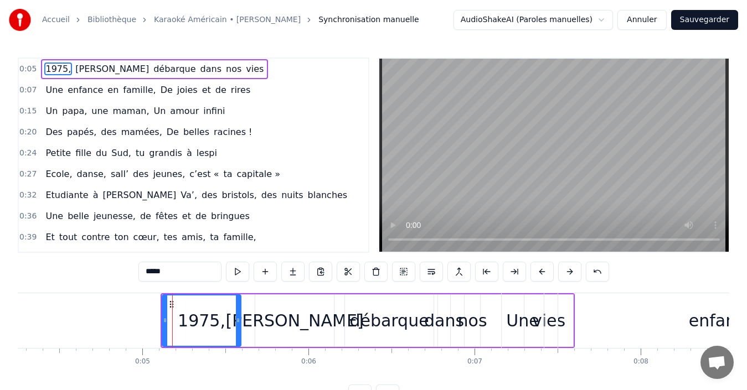
click at [577, 269] on button at bounding box center [569, 272] width 23 height 20
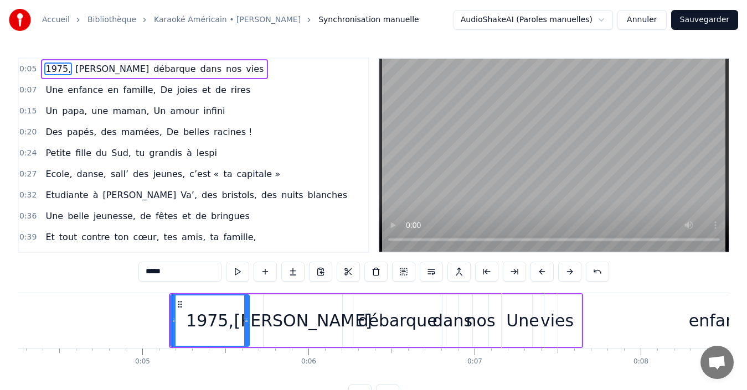
click at [577, 269] on button at bounding box center [569, 272] width 23 height 20
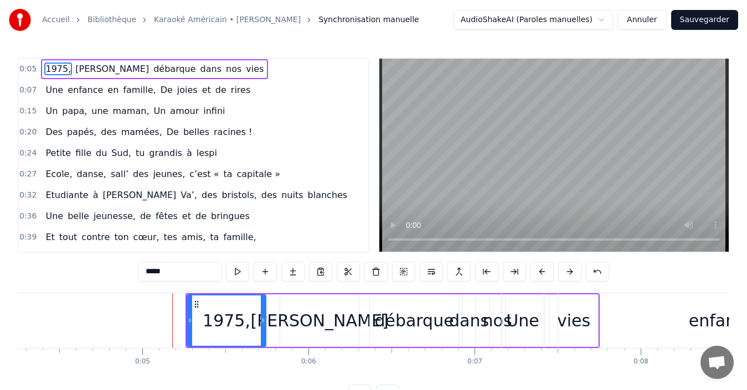
click at [577, 269] on button at bounding box center [569, 272] width 23 height 20
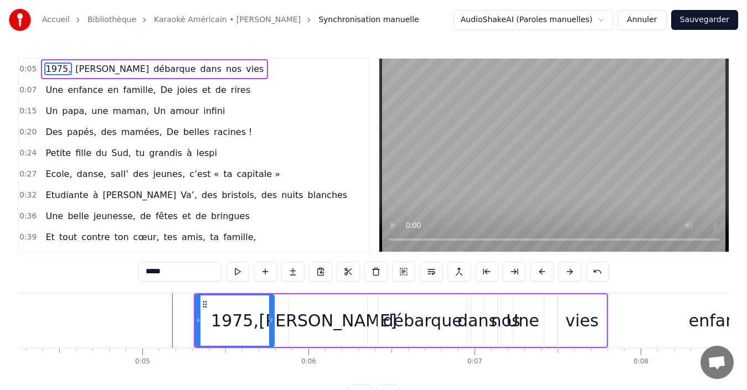
click at [577, 269] on button at bounding box center [569, 272] width 23 height 20
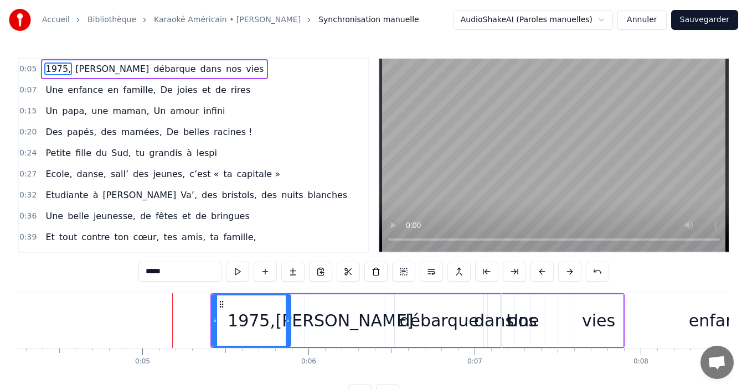
click at [577, 269] on button at bounding box center [569, 272] width 23 height 20
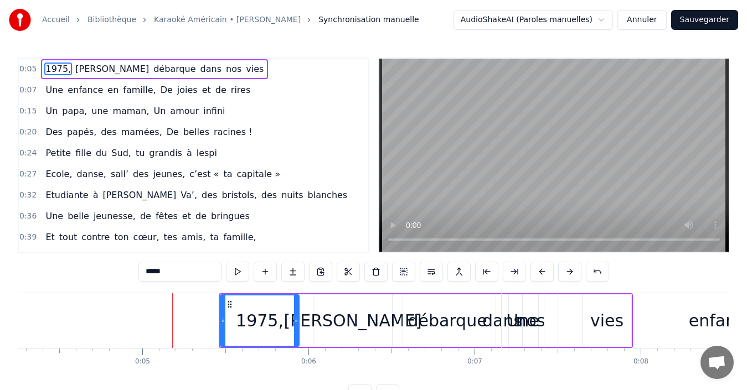
click at [577, 269] on button at bounding box center [569, 272] width 23 height 20
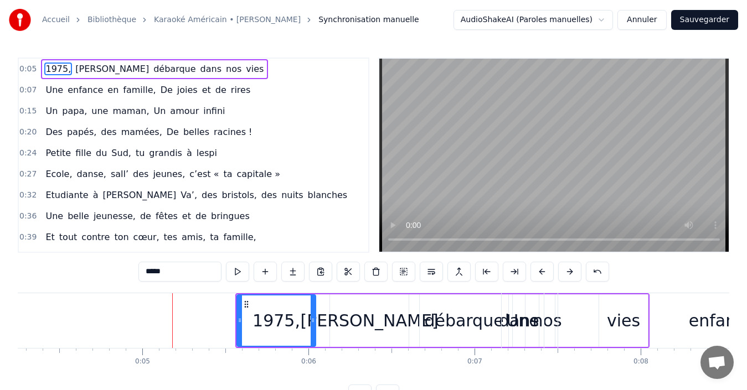
click at [577, 269] on button at bounding box center [569, 272] width 23 height 20
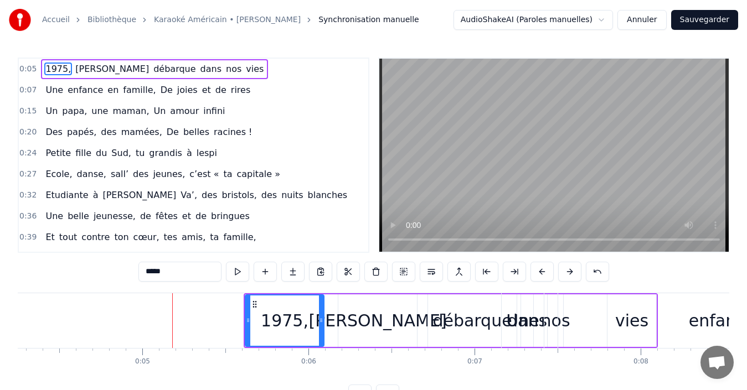
click at [577, 269] on button at bounding box center [569, 272] width 23 height 20
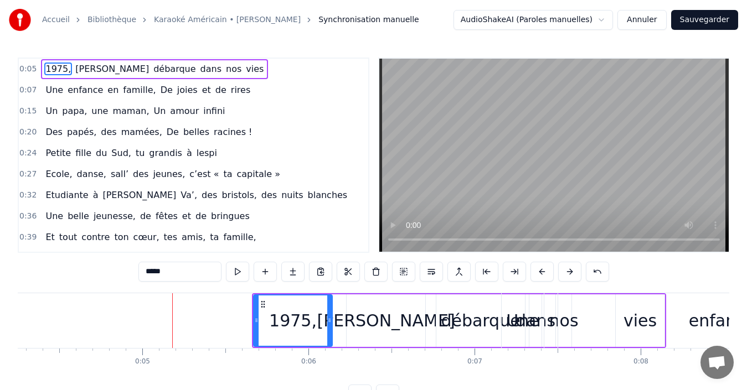
click at [577, 269] on button at bounding box center [569, 272] width 23 height 20
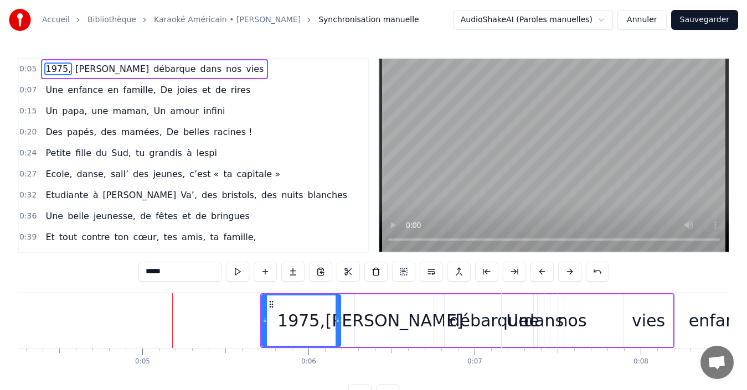
click at [577, 269] on button at bounding box center [569, 272] width 23 height 20
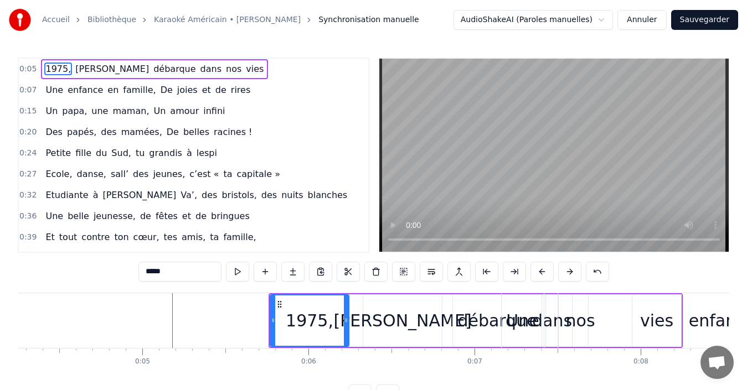
click at [577, 269] on button at bounding box center [569, 272] width 23 height 20
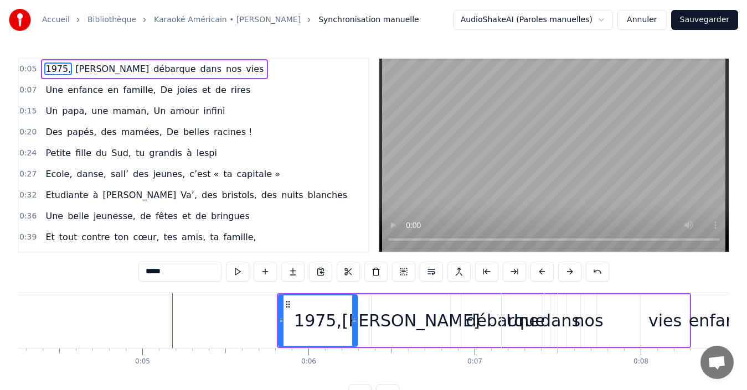
click at [577, 269] on button at bounding box center [569, 272] width 23 height 20
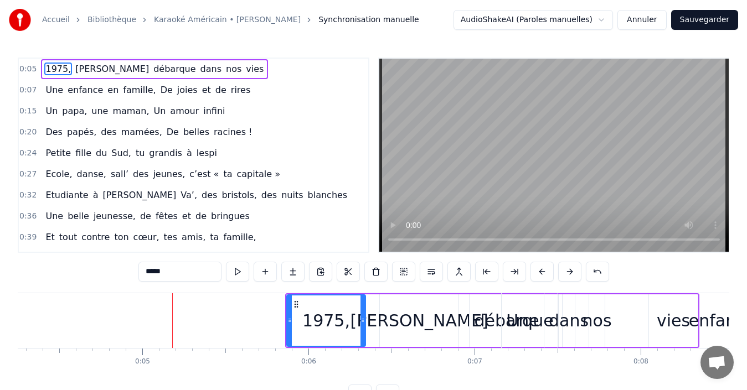
click at [577, 269] on button at bounding box center [569, 272] width 23 height 20
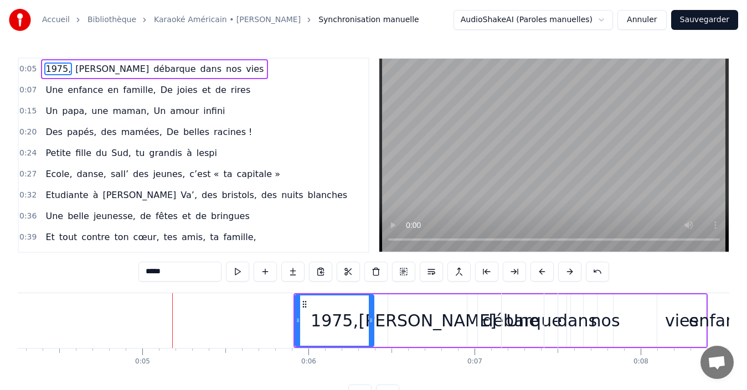
click at [577, 269] on button at bounding box center [569, 272] width 23 height 20
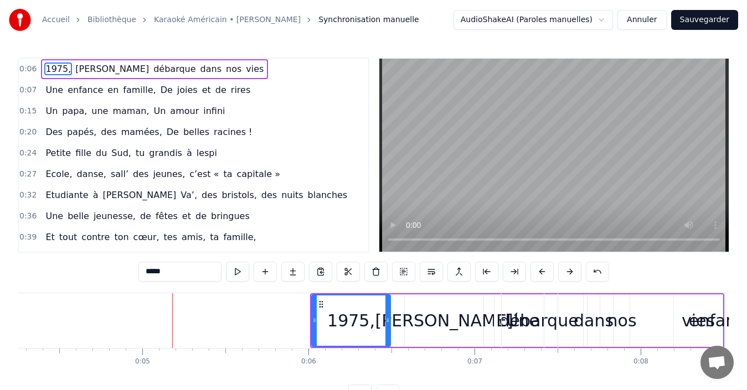
click at [577, 269] on button at bounding box center [569, 272] width 23 height 20
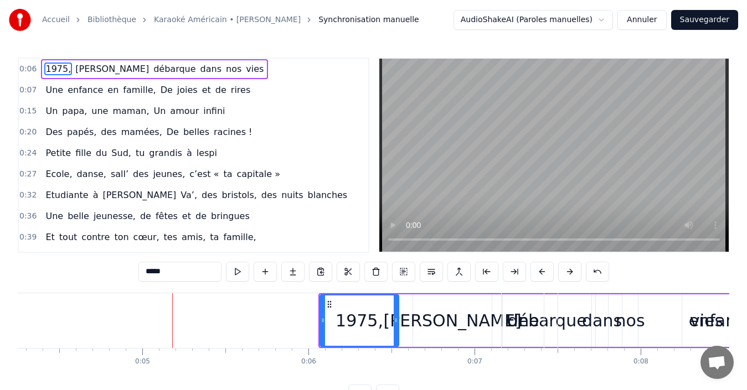
click at [577, 269] on button at bounding box center [569, 272] width 23 height 20
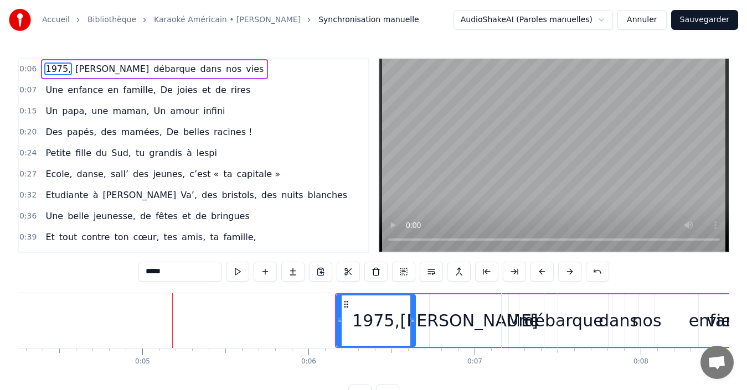
click at [577, 269] on button at bounding box center [569, 272] width 23 height 20
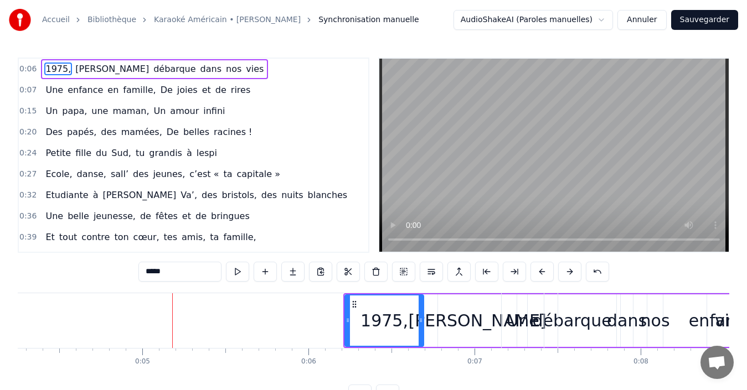
click at [577, 269] on button at bounding box center [569, 272] width 23 height 20
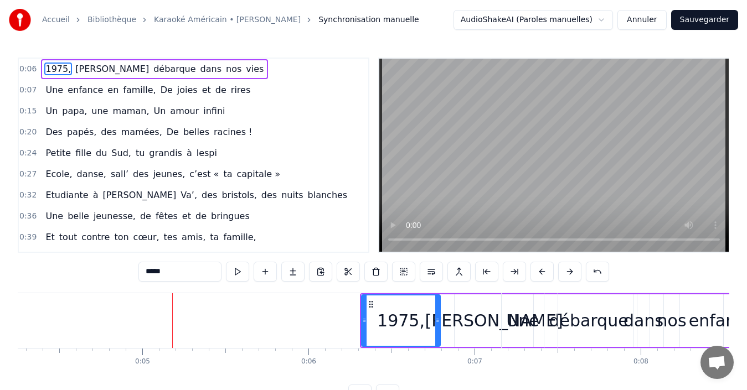
click at [577, 269] on button at bounding box center [569, 272] width 23 height 20
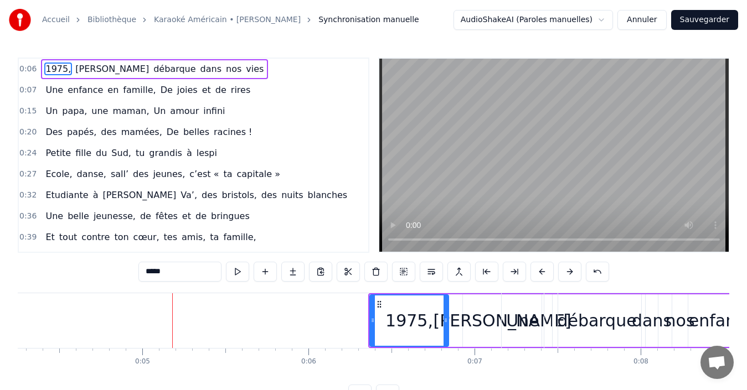
click at [577, 269] on button at bounding box center [569, 272] width 23 height 20
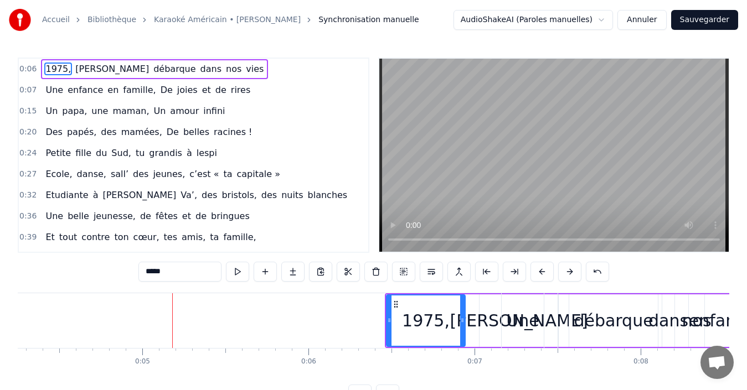
click at [577, 269] on button at bounding box center [569, 272] width 23 height 20
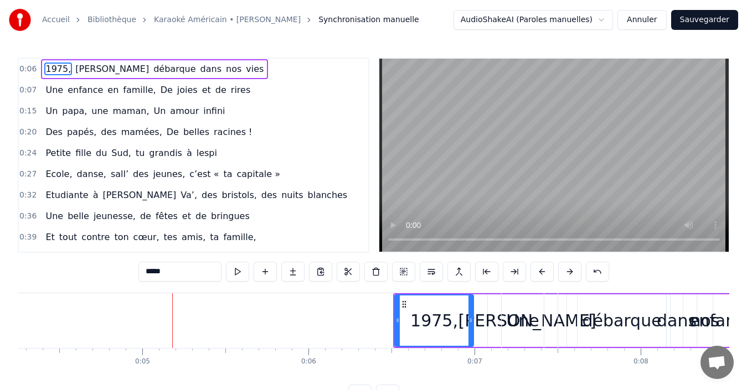
click at [577, 269] on button at bounding box center [569, 272] width 23 height 20
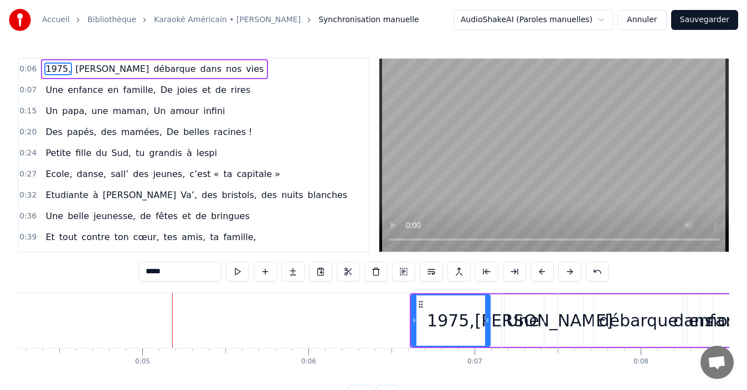
click at [577, 269] on button at bounding box center [569, 272] width 23 height 20
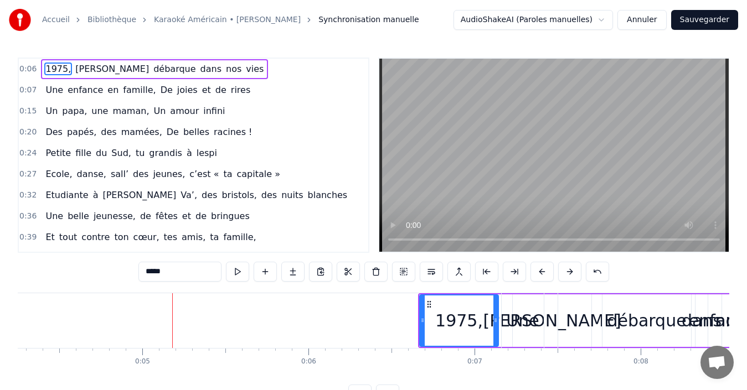
click at [577, 269] on button at bounding box center [569, 272] width 23 height 20
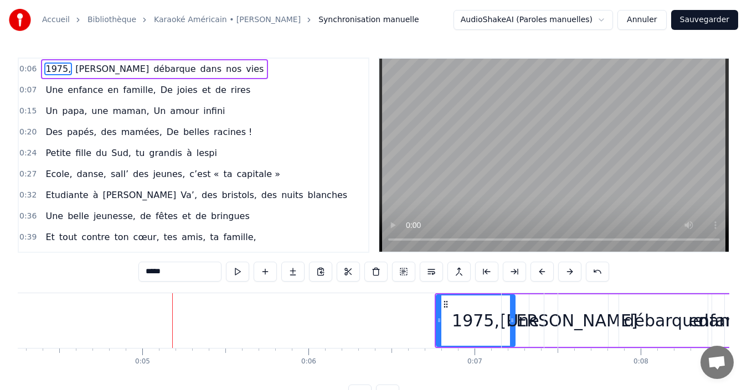
click at [577, 269] on button at bounding box center [569, 272] width 23 height 20
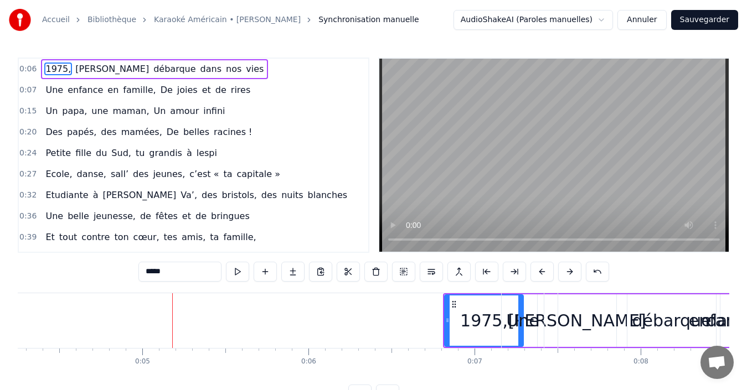
click at [577, 269] on button at bounding box center [569, 272] width 23 height 20
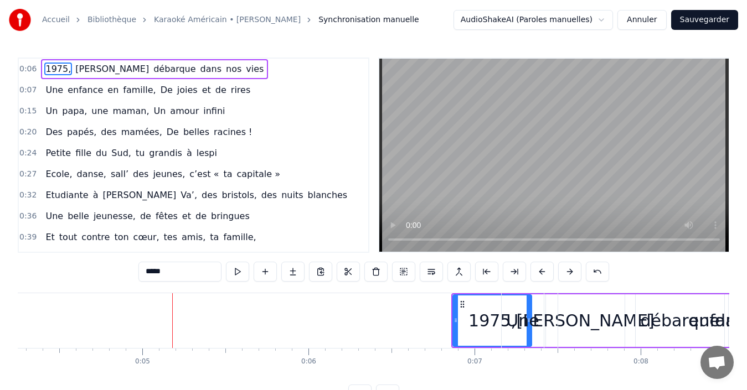
click at [577, 269] on button at bounding box center [569, 272] width 23 height 20
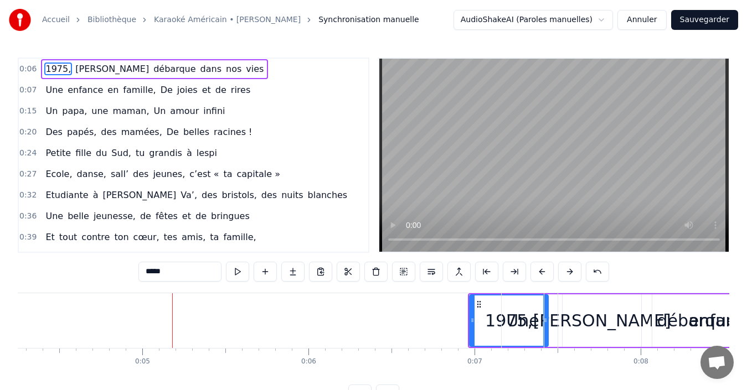
click at [577, 269] on button at bounding box center [569, 272] width 23 height 20
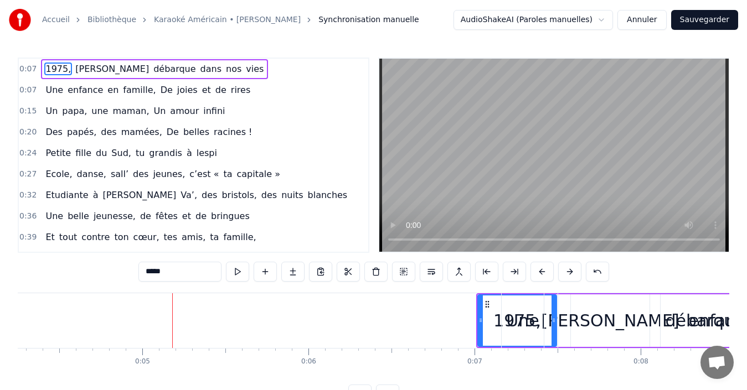
click at [577, 269] on button at bounding box center [569, 272] width 23 height 20
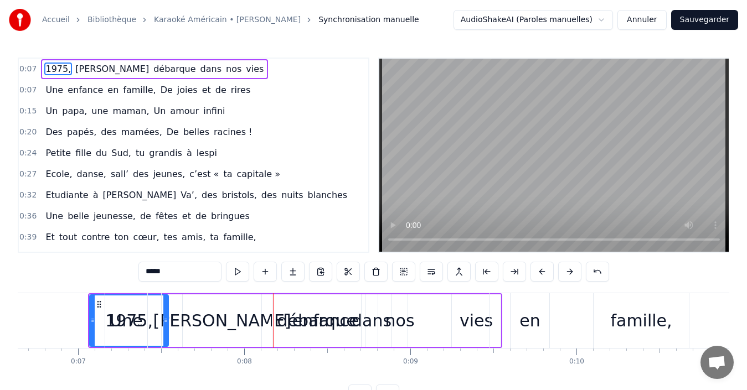
scroll to position [0, 1104]
click at [192, 307] on div "enfance" at bounding box center [325, 321] width 328 height 55
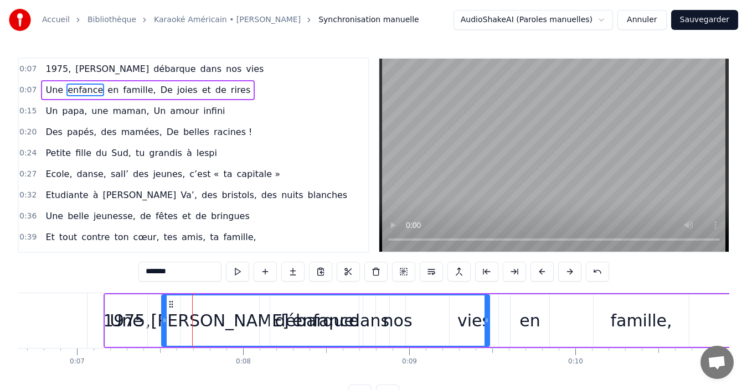
click at [121, 333] on div "Une" at bounding box center [126, 321] width 42 height 53
type input "***"
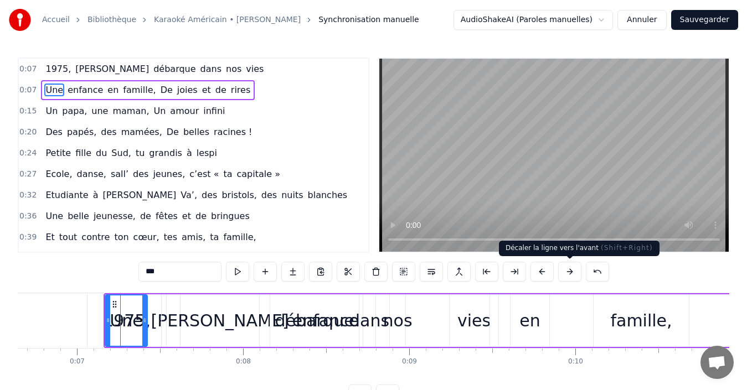
click at [567, 276] on button at bounding box center [569, 272] width 23 height 20
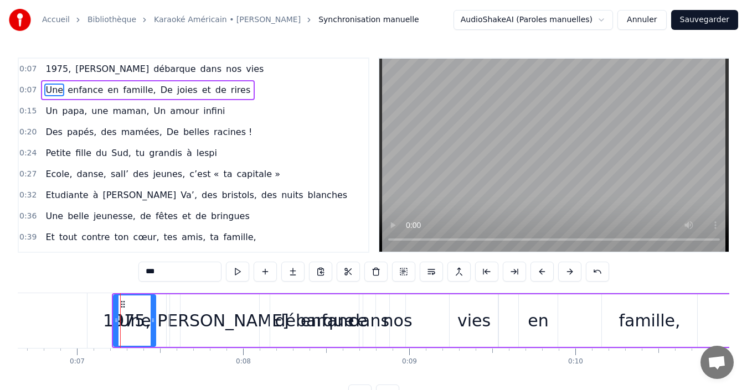
click at [567, 276] on button at bounding box center [569, 272] width 23 height 20
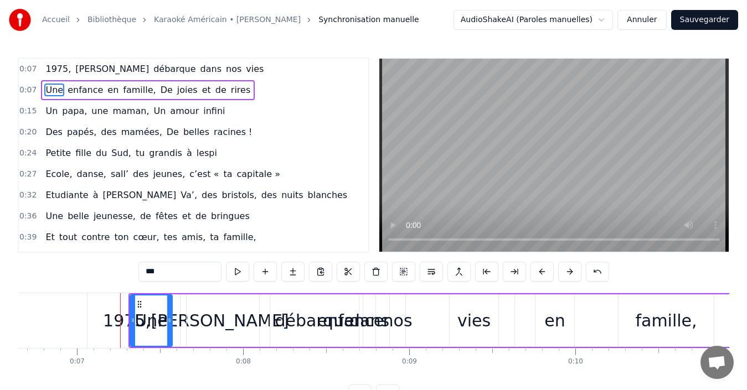
click at [567, 276] on button at bounding box center [569, 272] width 23 height 20
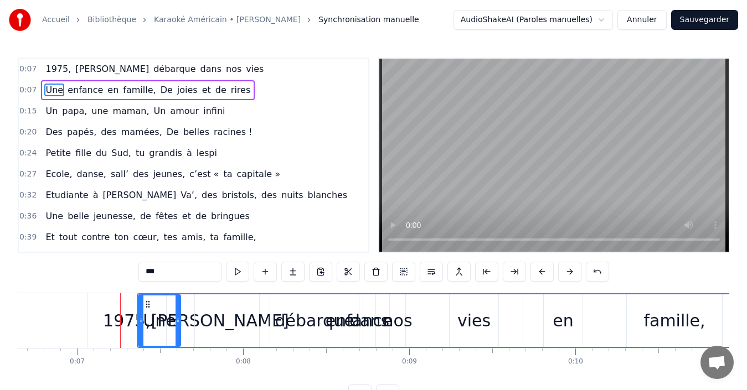
click at [567, 276] on button at bounding box center [569, 272] width 23 height 20
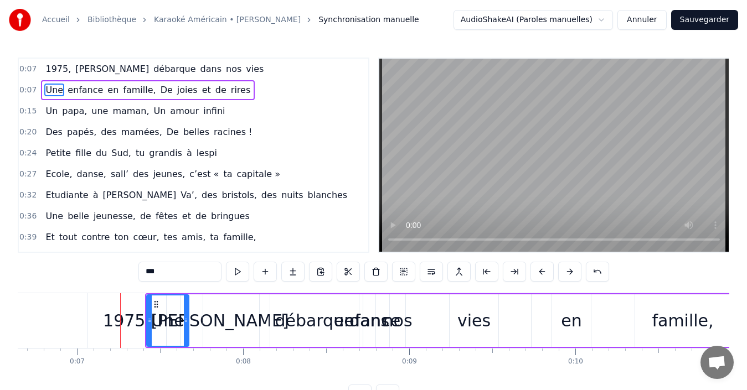
click at [567, 276] on button at bounding box center [569, 272] width 23 height 20
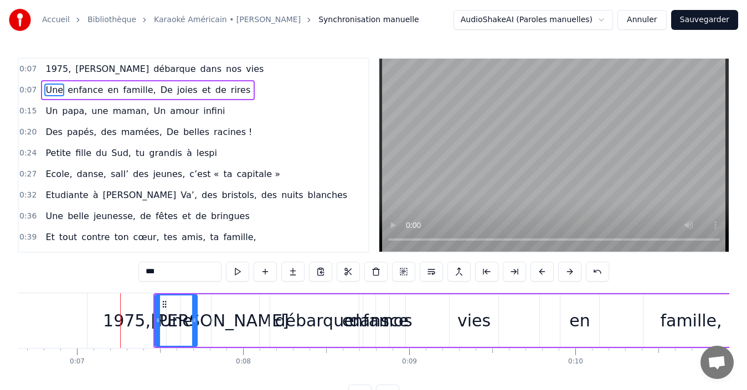
click at [567, 276] on button at bounding box center [569, 272] width 23 height 20
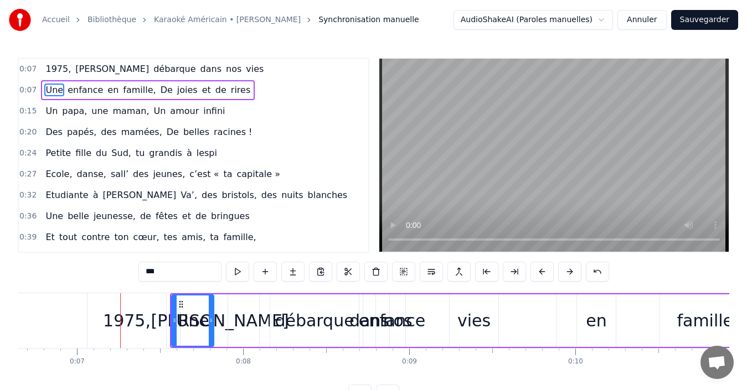
click at [567, 276] on button at bounding box center [569, 272] width 23 height 20
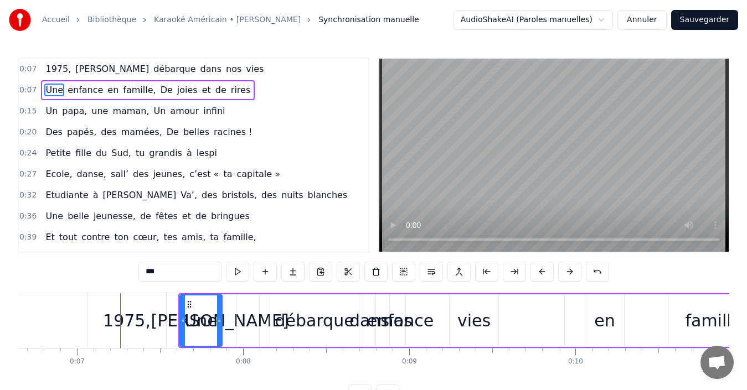
click at [567, 276] on button at bounding box center [569, 272] width 23 height 20
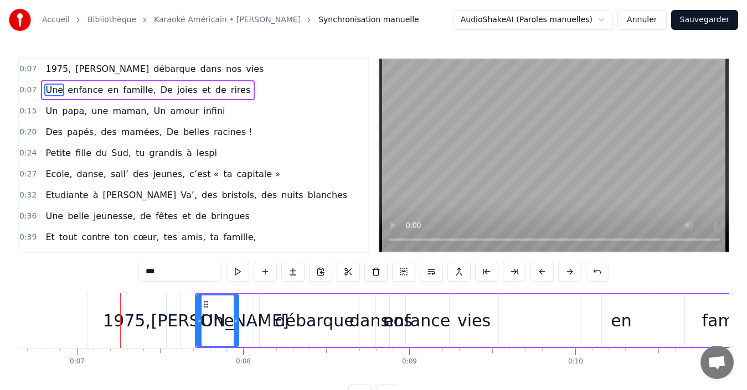
click at [567, 276] on button at bounding box center [569, 272] width 23 height 20
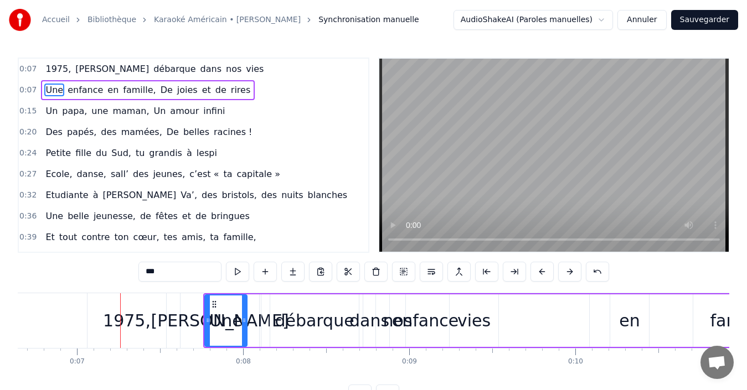
click at [567, 276] on button at bounding box center [569, 272] width 23 height 20
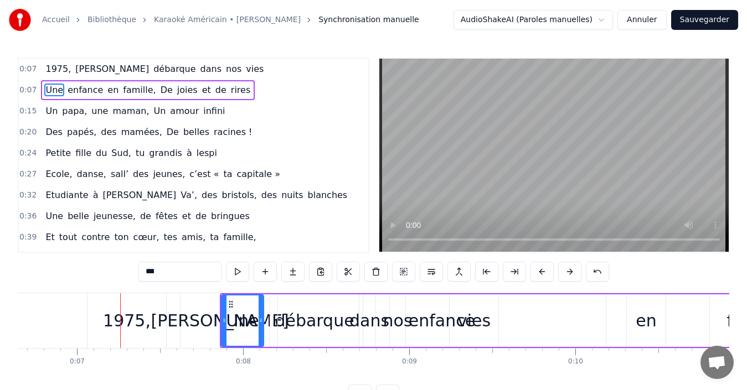
click at [567, 276] on button at bounding box center [569, 272] width 23 height 20
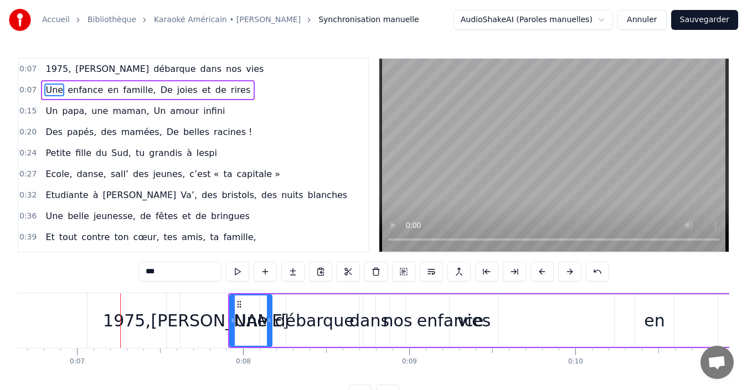
click at [567, 276] on button at bounding box center [569, 272] width 23 height 20
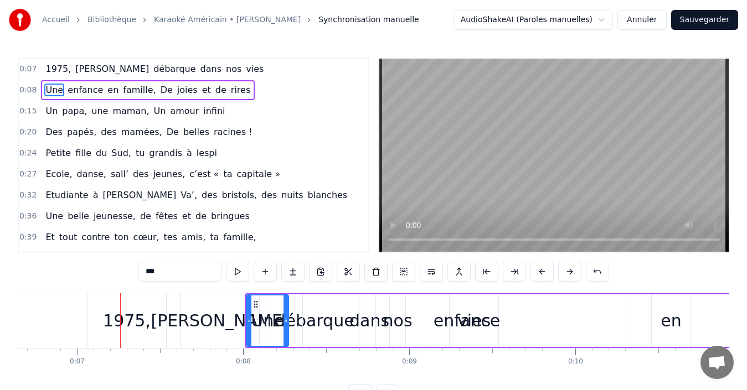
click at [567, 276] on button at bounding box center [569, 272] width 23 height 20
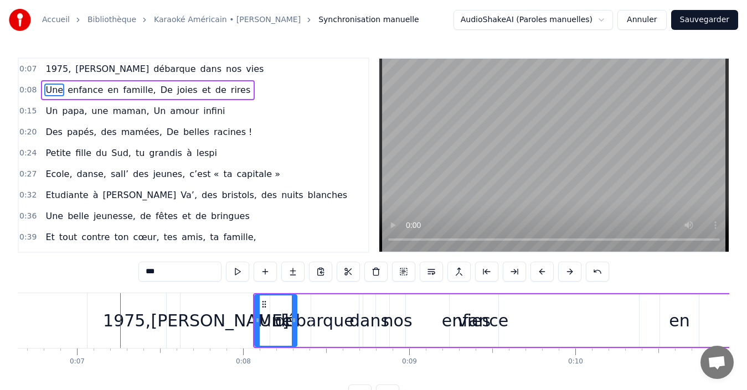
click at [567, 276] on button at bounding box center [569, 272] width 23 height 20
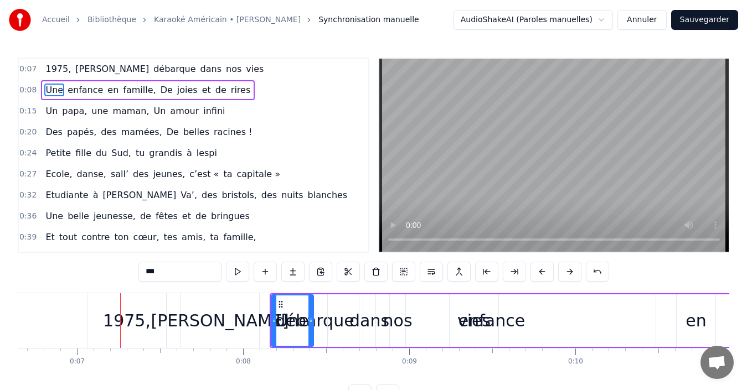
click at [567, 276] on button at bounding box center [569, 272] width 23 height 20
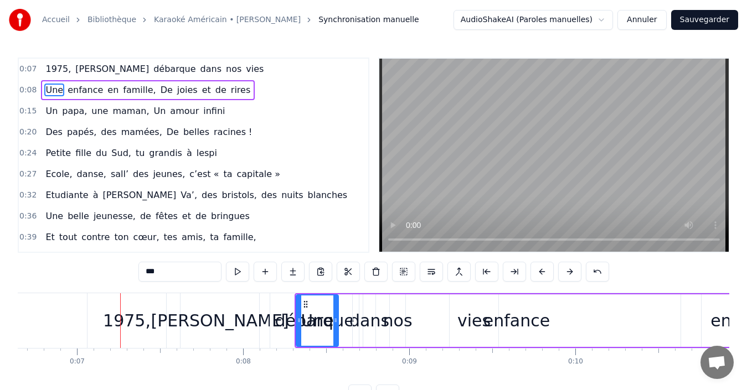
click at [567, 276] on button at bounding box center [569, 272] width 23 height 20
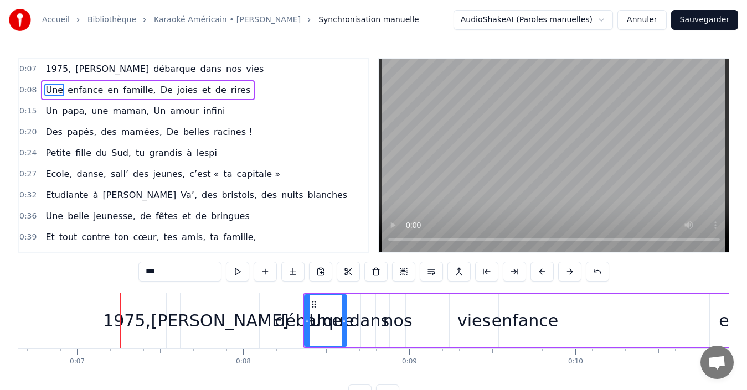
click at [567, 276] on button at bounding box center [569, 272] width 23 height 20
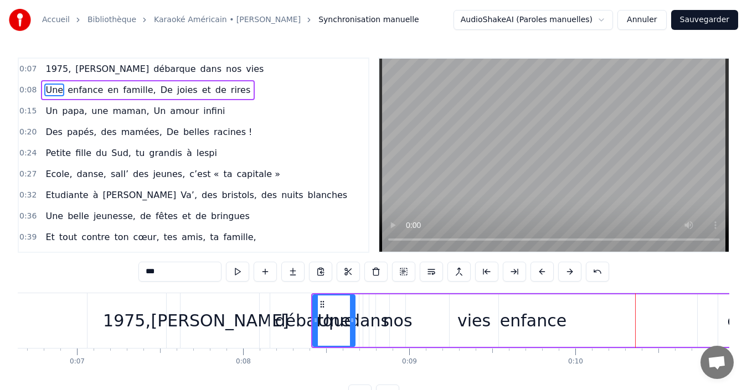
click at [183, 275] on input "***" at bounding box center [179, 272] width 83 height 20
click at [25, 73] on span "0:07" at bounding box center [27, 69] width 17 height 11
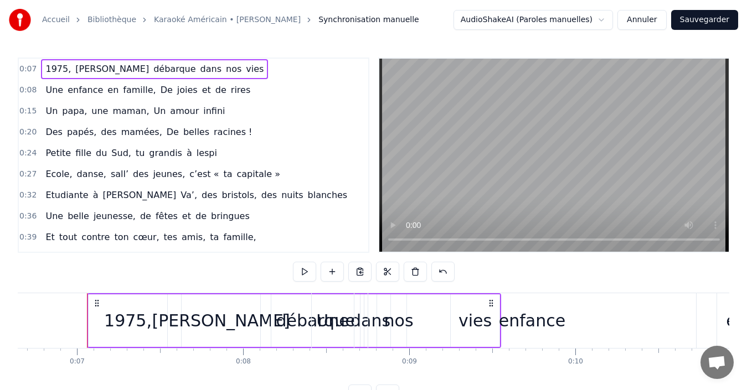
click at [26, 69] on span "0:07" at bounding box center [27, 69] width 17 height 11
drag, startPoint x: 137, startPoint y: 315, endPoint x: 323, endPoint y: 342, distance: 187.6
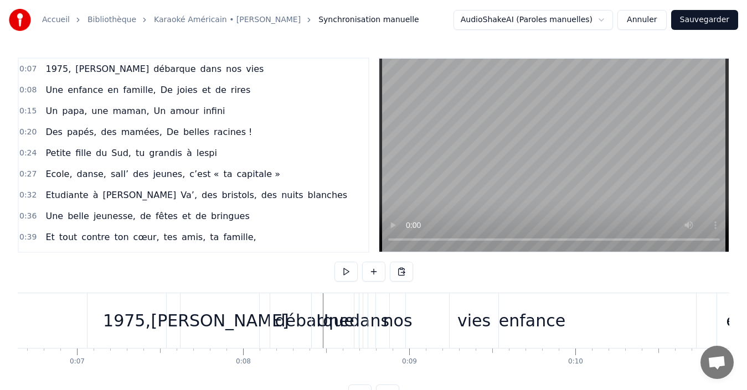
click at [121, 312] on div "1975," at bounding box center [127, 320] width 48 height 25
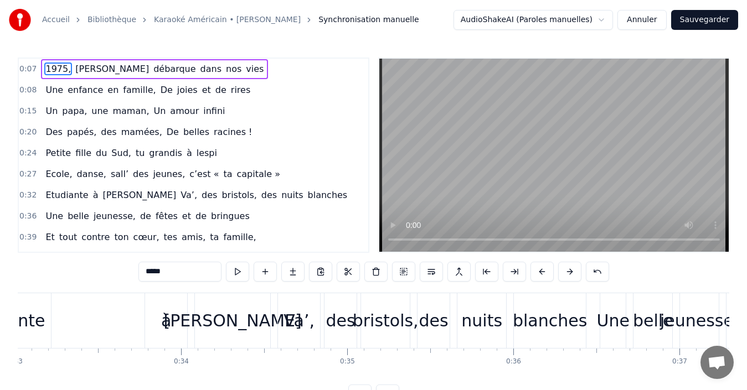
scroll to position [0, 5486]
click at [349, 20] on span "Synchronisation manuelle" at bounding box center [368, 19] width 101 height 11
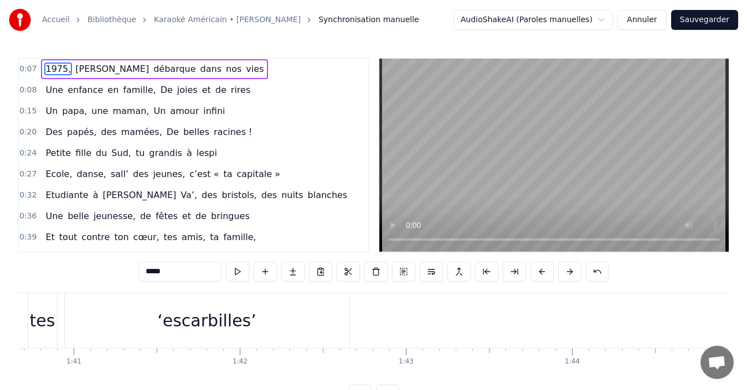
scroll to position [0, 17126]
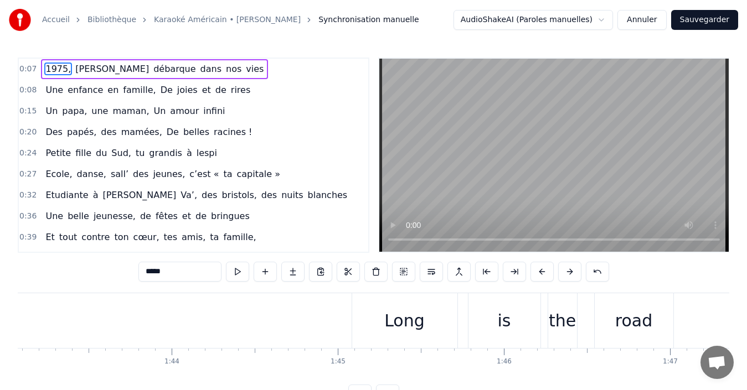
drag, startPoint x: 276, startPoint y: 383, endPoint x: 150, endPoint y: 355, distance: 129.9
click at [150, 355] on html "Accueil Bibliothèque Karaoké Américain • [PERSON_NAME] Synchronisation manuelle…" at bounding box center [373, 211] width 747 height 423
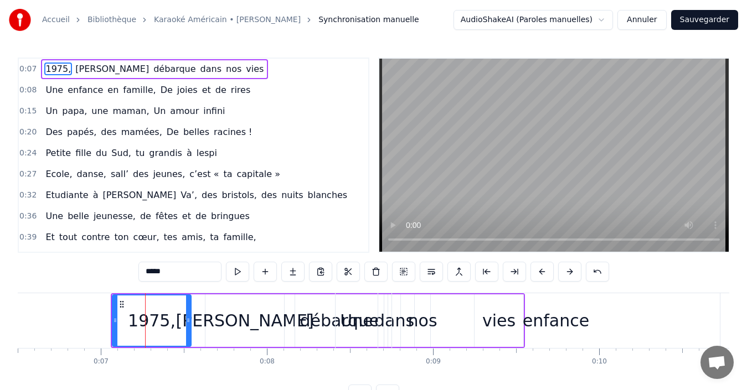
scroll to position [0, 964]
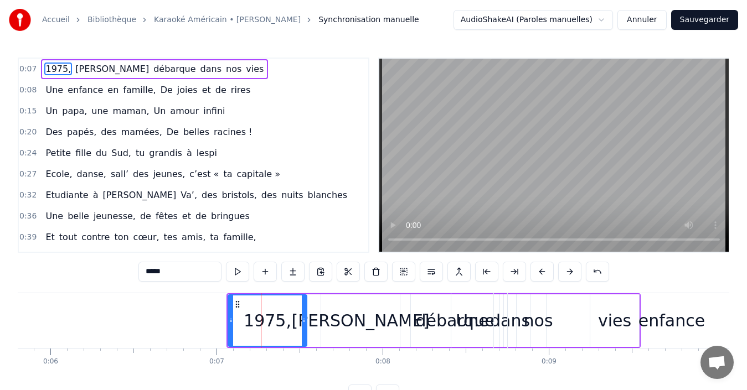
click at [283, 308] on div "1975," at bounding box center [268, 320] width 48 height 25
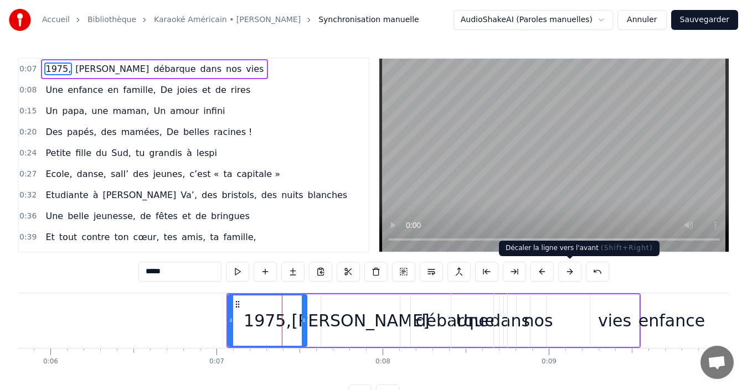
click at [563, 274] on button at bounding box center [569, 272] width 23 height 20
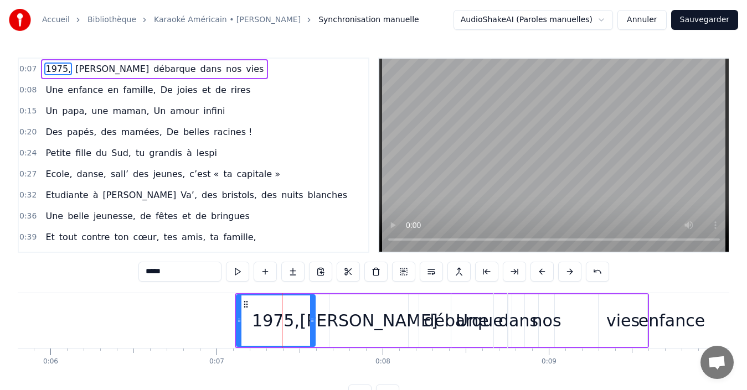
click at [563, 274] on button at bounding box center [569, 272] width 23 height 20
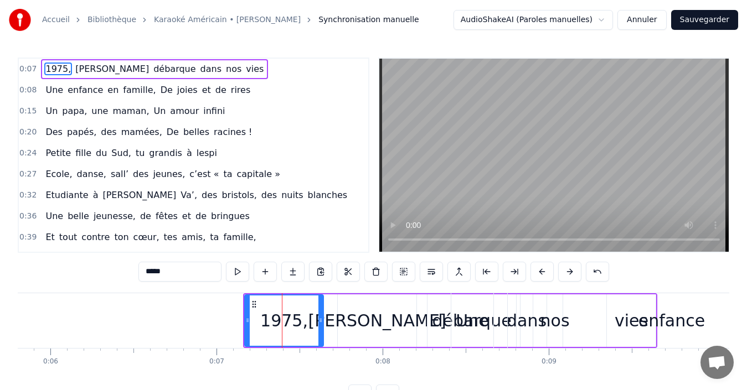
click at [563, 274] on button at bounding box center [569, 272] width 23 height 20
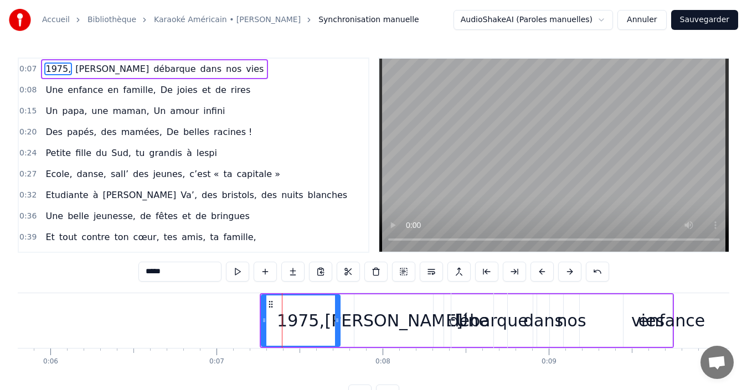
click at [563, 274] on button at bounding box center [569, 272] width 23 height 20
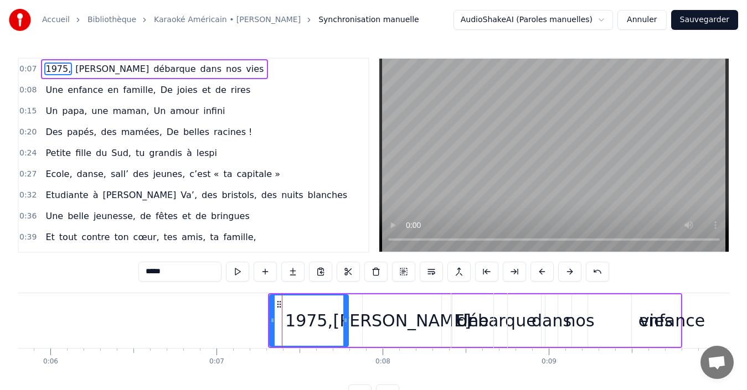
click at [563, 274] on button at bounding box center [569, 272] width 23 height 20
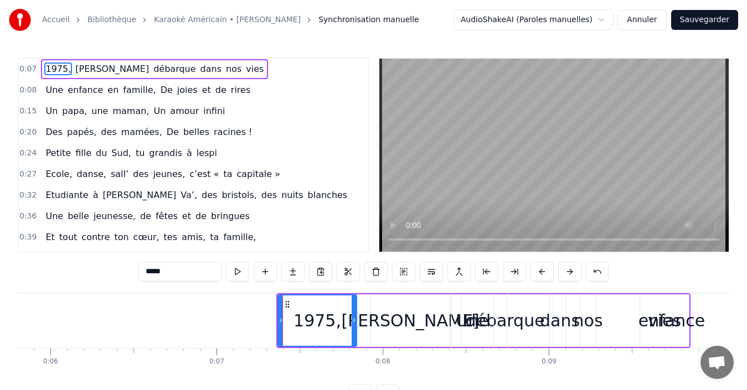
click at [563, 274] on button at bounding box center [569, 272] width 23 height 20
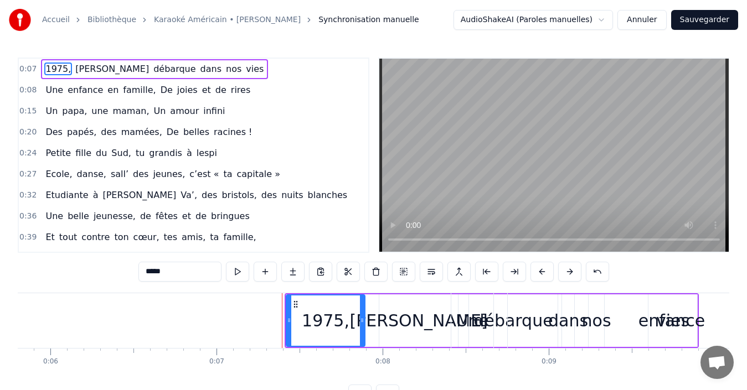
click at [563, 274] on button at bounding box center [569, 272] width 23 height 20
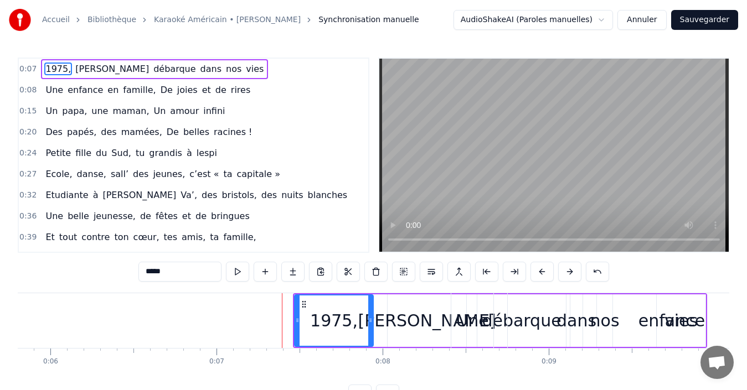
click at [563, 274] on button at bounding box center [569, 272] width 23 height 20
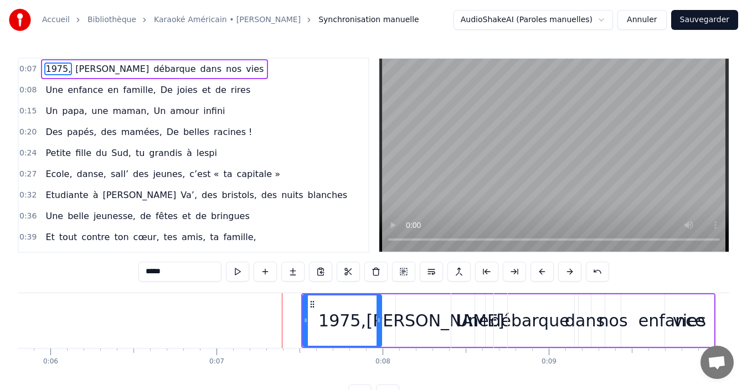
click at [563, 274] on button at bounding box center [569, 272] width 23 height 20
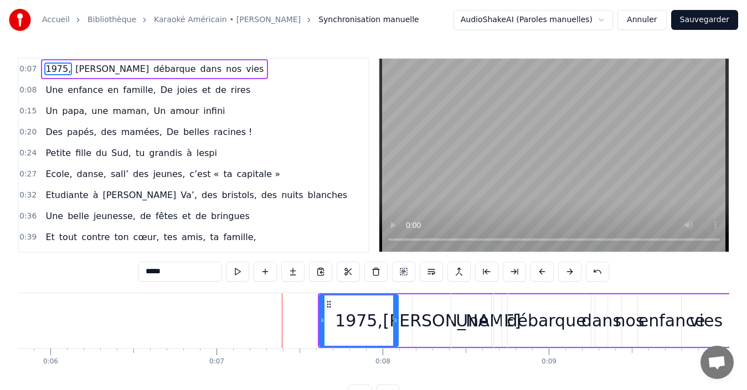
click at [563, 274] on button at bounding box center [569, 272] width 23 height 20
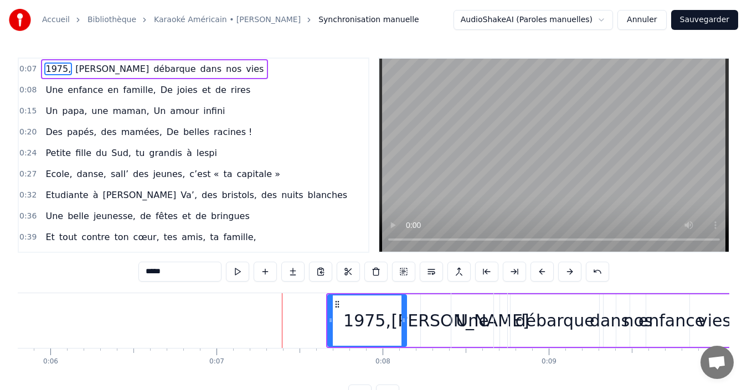
click at [563, 274] on button at bounding box center [569, 272] width 23 height 20
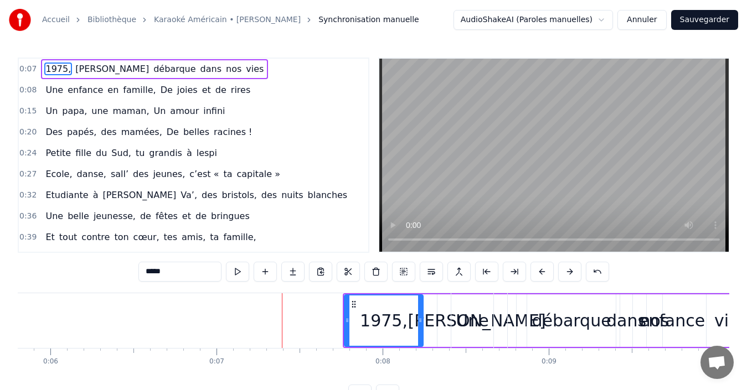
click at [563, 274] on button at bounding box center [569, 272] width 23 height 20
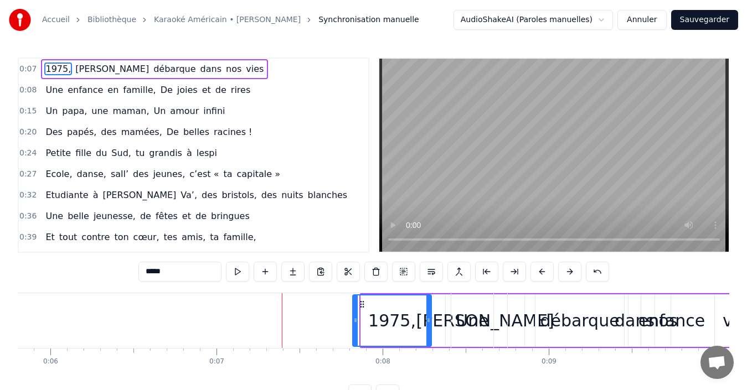
click at [563, 274] on button at bounding box center [569, 272] width 23 height 20
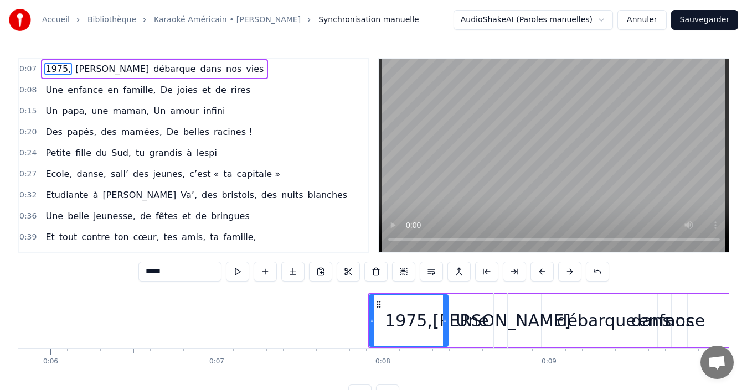
click at [563, 274] on button at bounding box center [569, 272] width 23 height 20
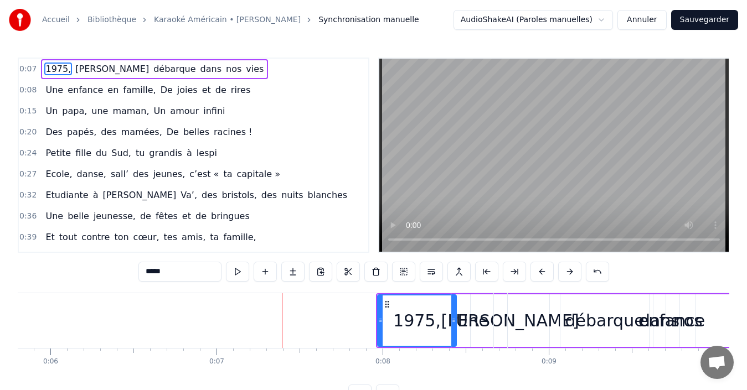
click at [563, 274] on button at bounding box center [569, 272] width 23 height 20
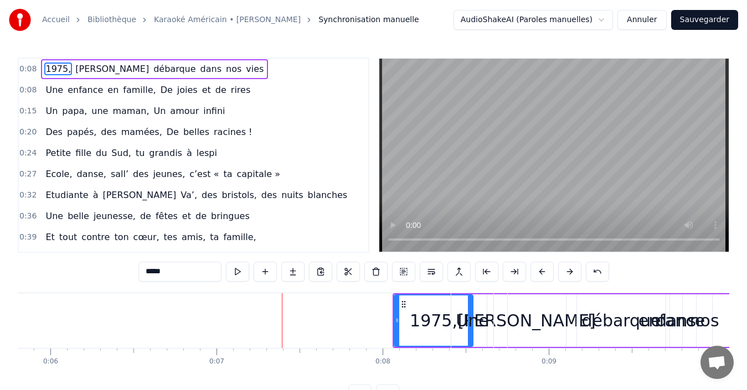
click at [563, 274] on button at bounding box center [569, 272] width 23 height 20
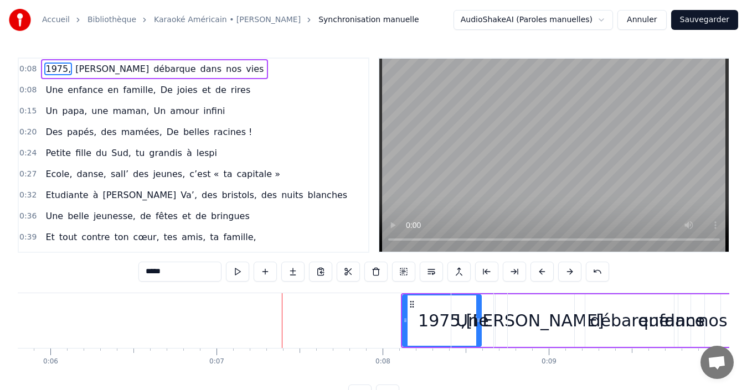
click at [563, 274] on button at bounding box center [569, 272] width 23 height 20
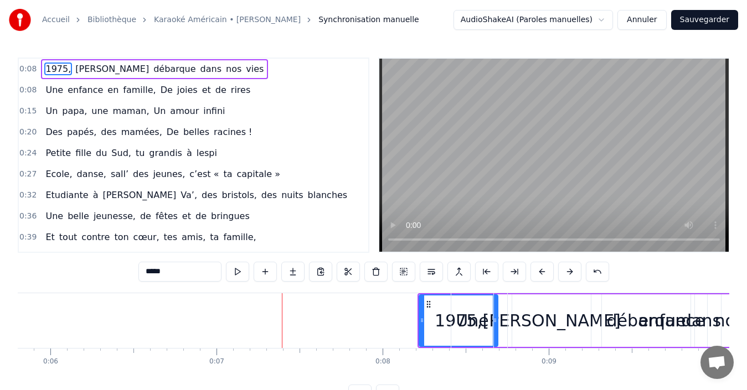
click at [563, 274] on button at bounding box center [569, 272] width 23 height 20
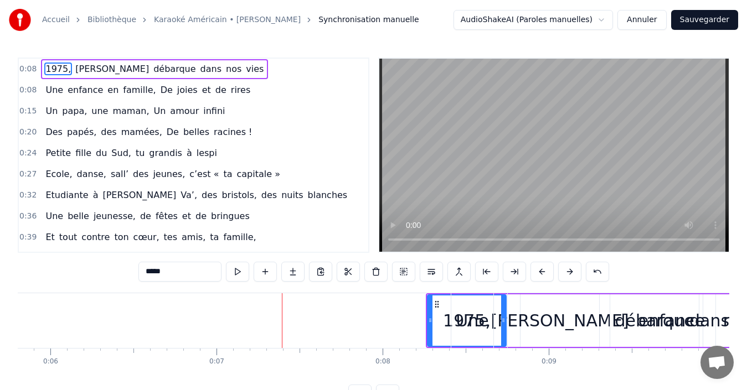
click at [563, 274] on button at bounding box center [569, 272] width 23 height 20
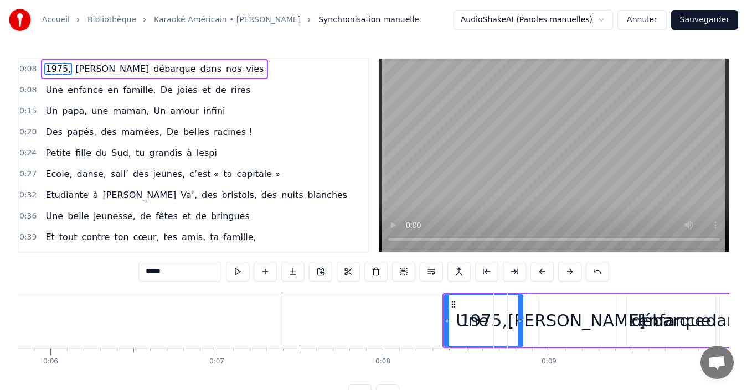
click at [563, 274] on button at bounding box center [569, 272] width 23 height 20
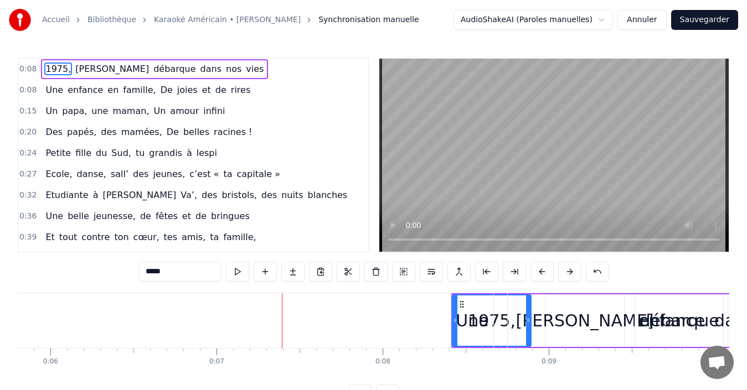
click at [563, 274] on button at bounding box center [569, 272] width 23 height 20
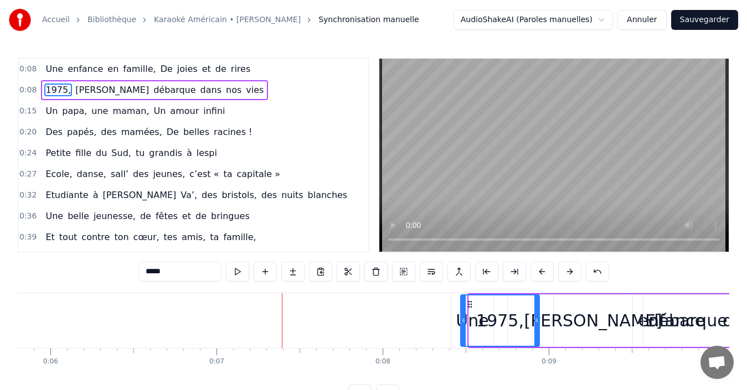
click at [563, 274] on button at bounding box center [569, 272] width 23 height 20
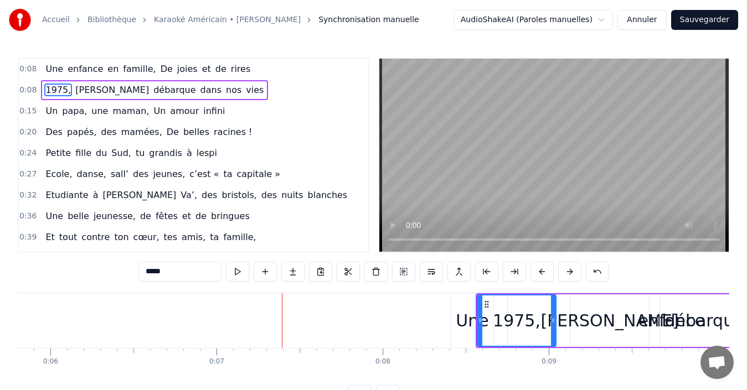
click at [563, 274] on button at bounding box center [569, 272] width 23 height 20
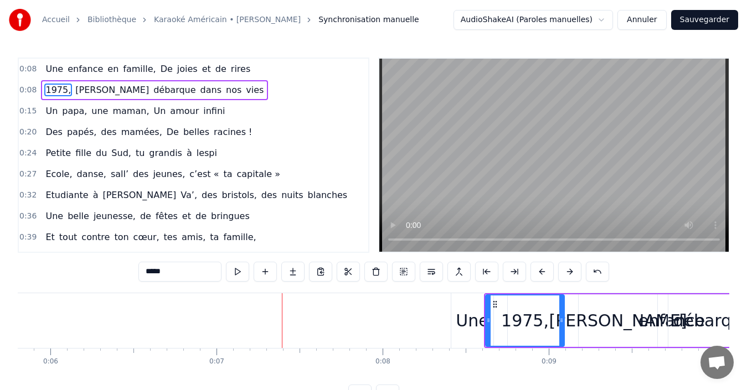
click at [563, 274] on button at bounding box center [569, 272] width 23 height 20
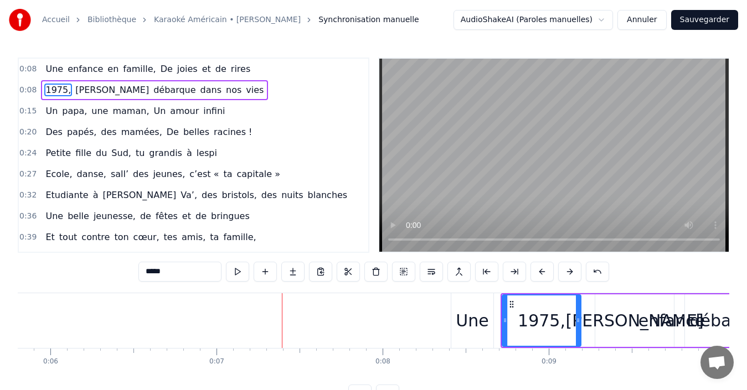
click at [563, 274] on button at bounding box center [569, 272] width 23 height 20
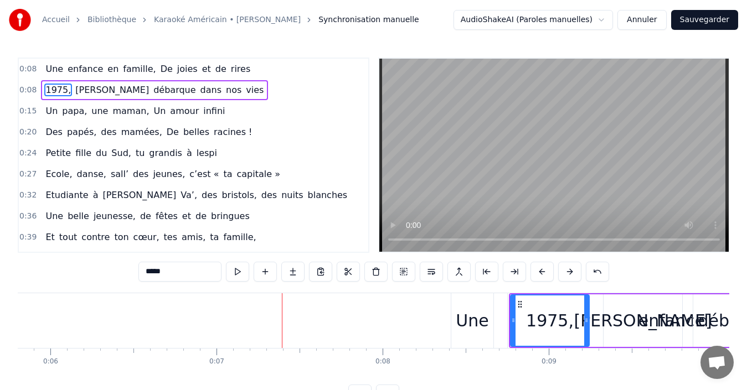
click at [563, 274] on button at bounding box center [569, 272] width 23 height 20
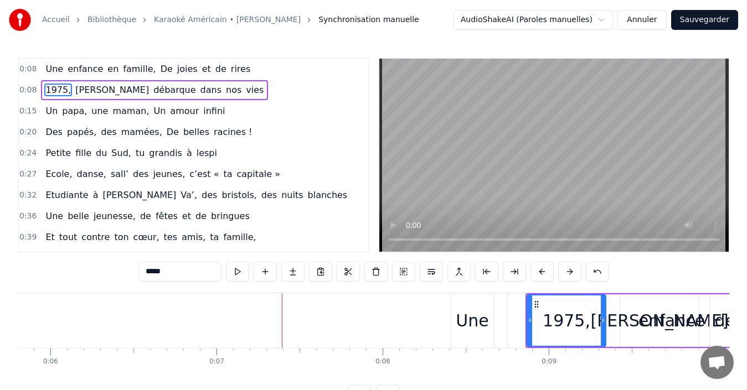
click at [563, 274] on button at bounding box center [569, 272] width 23 height 20
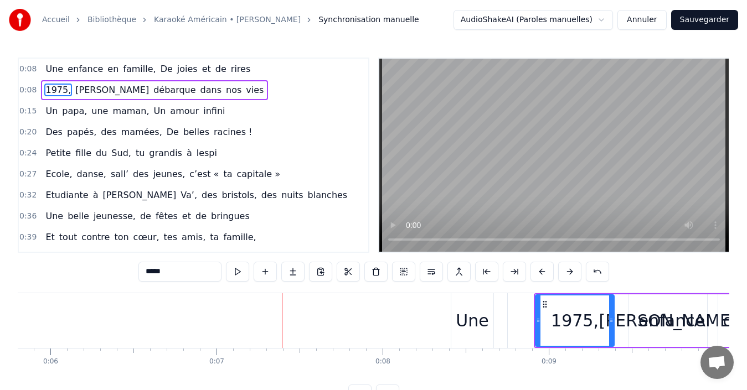
click at [563, 274] on button at bounding box center [569, 272] width 23 height 20
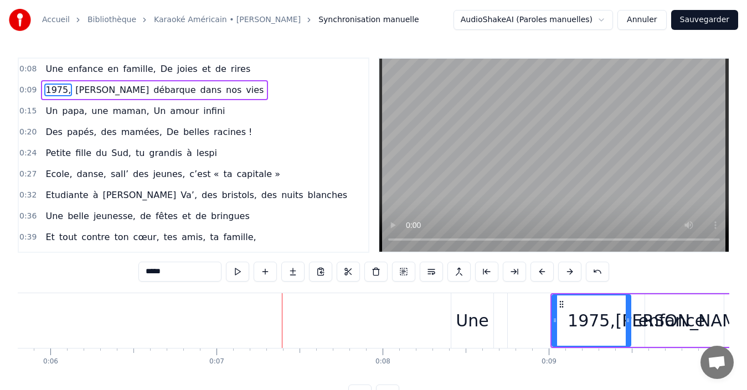
click at [563, 274] on button at bounding box center [569, 272] width 23 height 20
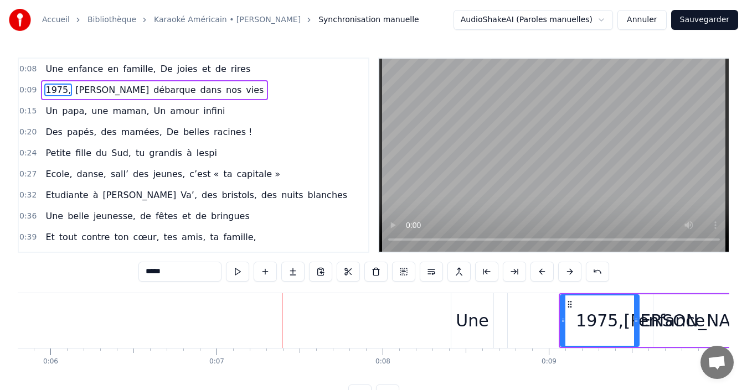
click at [563, 274] on button at bounding box center [569, 272] width 23 height 20
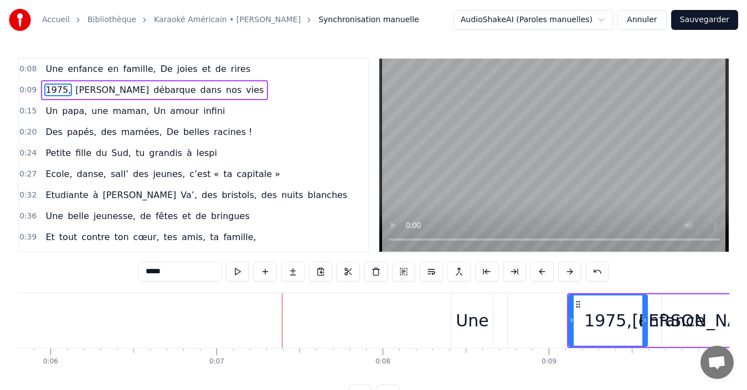
click at [563, 274] on button at bounding box center [569, 272] width 23 height 20
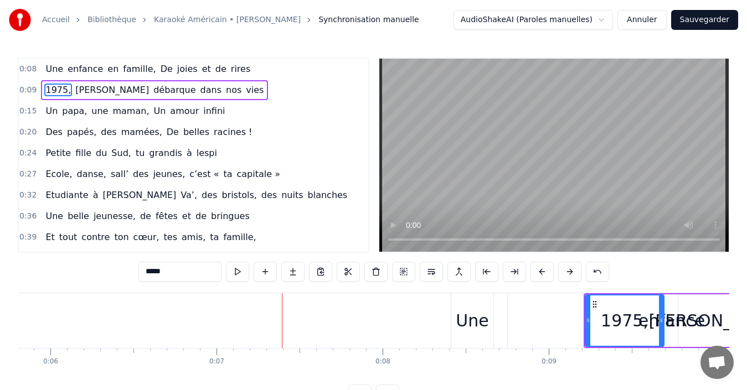
click at [563, 274] on button at bounding box center [569, 272] width 23 height 20
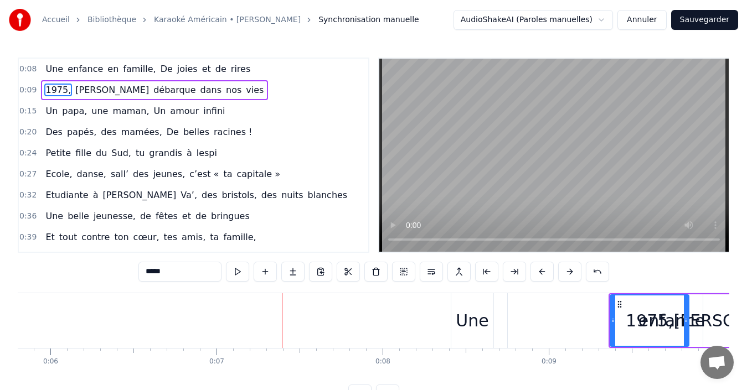
click at [563, 274] on button at bounding box center [569, 272] width 23 height 20
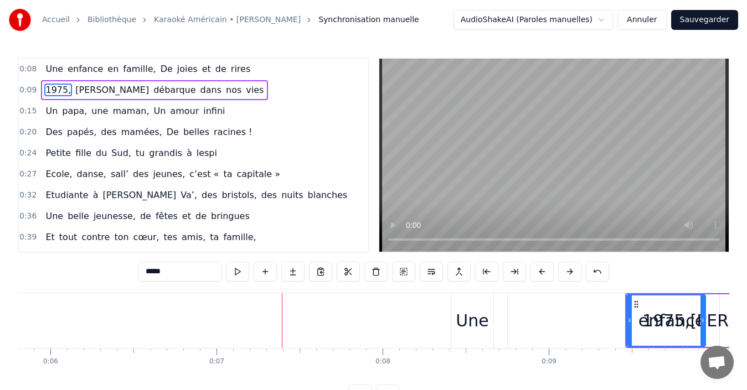
click at [563, 274] on button at bounding box center [569, 272] width 23 height 20
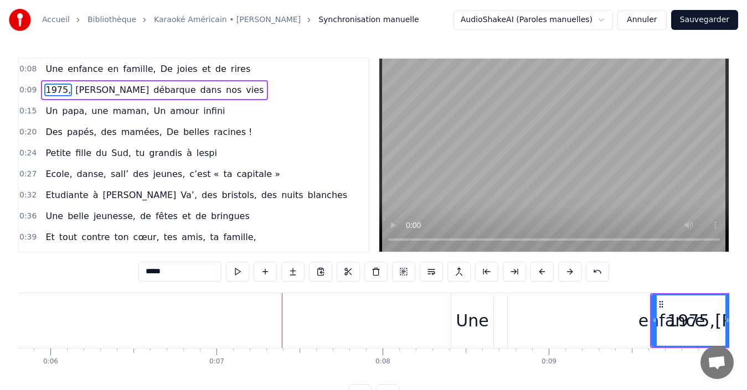
click at [563, 274] on button at bounding box center [569, 272] width 23 height 20
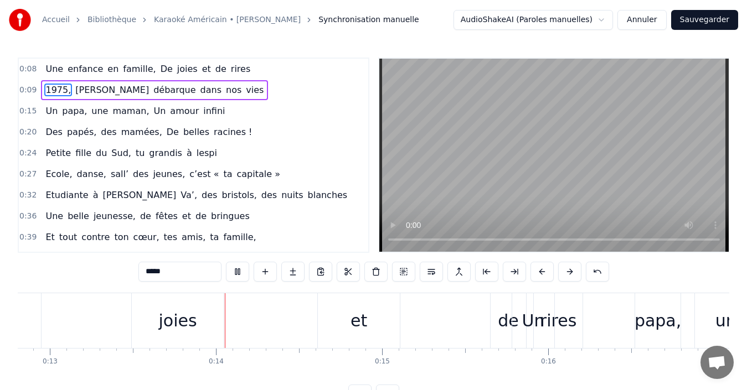
scroll to position [0, 2191]
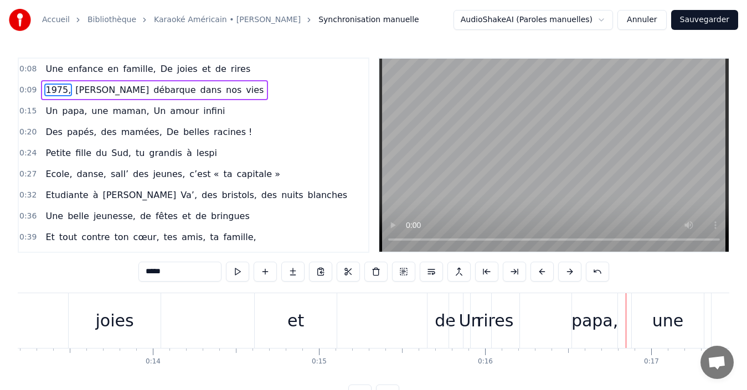
click at [23, 63] on div "0:08 Une enfance en famille, De joies et de rires" at bounding box center [193, 69] width 349 height 21
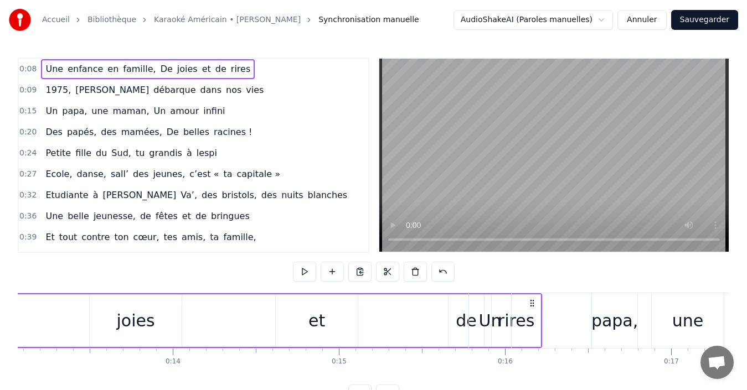
click at [23, 63] on div "0:08 Une enfance en famille, De joies et de rires" at bounding box center [193, 69] width 349 height 21
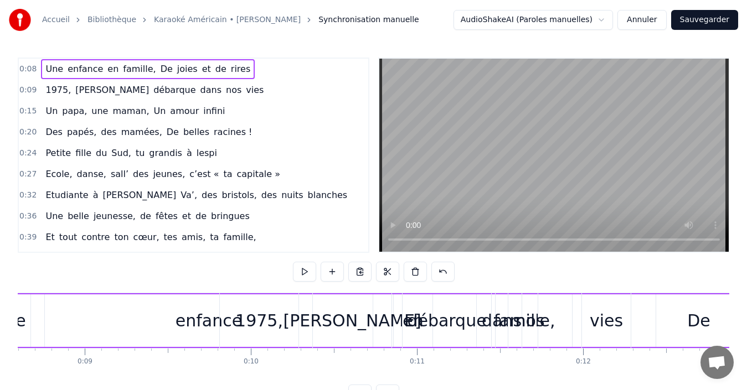
scroll to position [0, 1342]
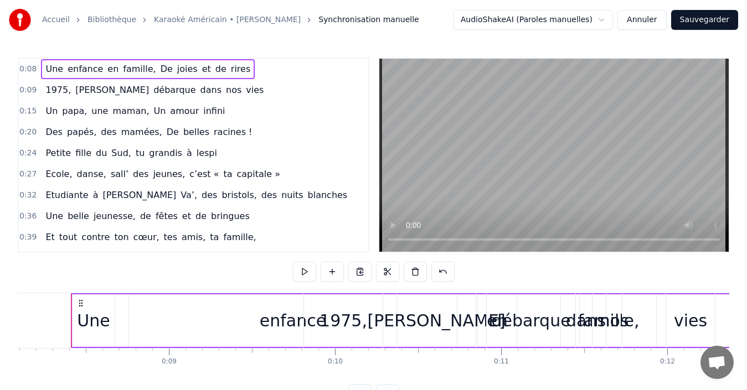
click at [24, 67] on span "0:08" at bounding box center [27, 69] width 17 height 11
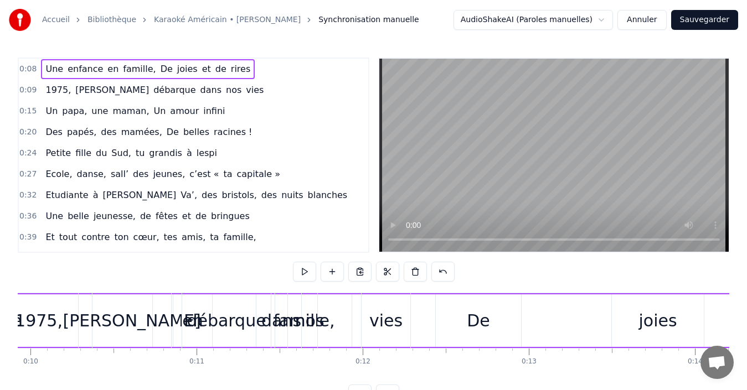
scroll to position [0, 1649]
click at [67, 312] on div "1975," at bounding box center [38, 321] width 79 height 55
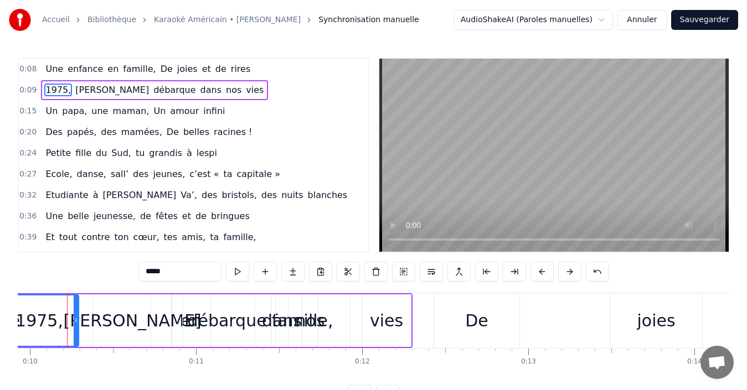
scroll to position [0, 1643]
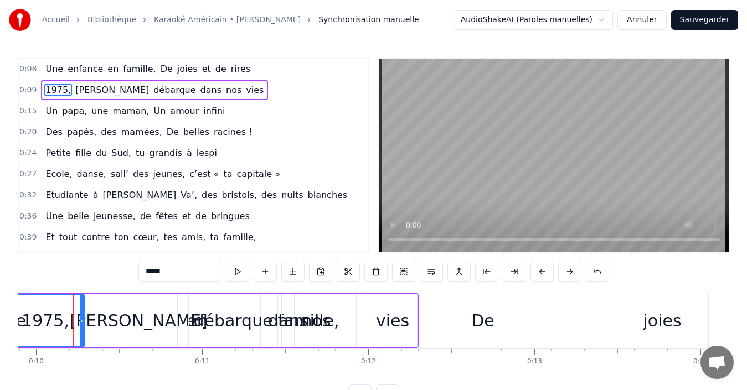
drag, startPoint x: 57, startPoint y: 311, endPoint x: 389, endPoint y: 330, distance: 332.3
click at [389, 330] on div "1975, [PERSON_NAME] débarque dans nos vies" at bounding box center [211, 321] width 414 height 55
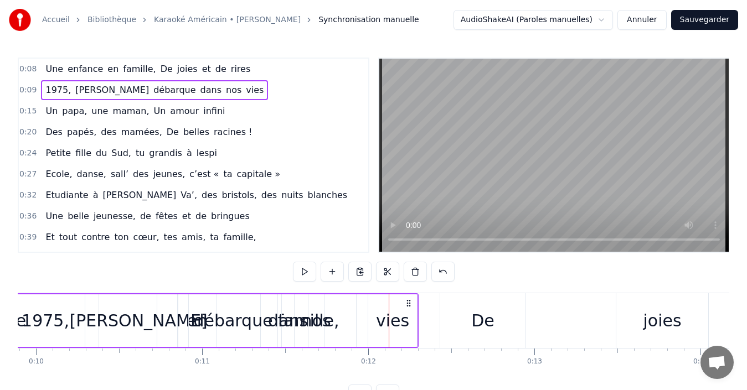
drag, startPoint x: 389, startPoint y: 330, endPoint x: 410, endPoint y: 301, distance: 35.2
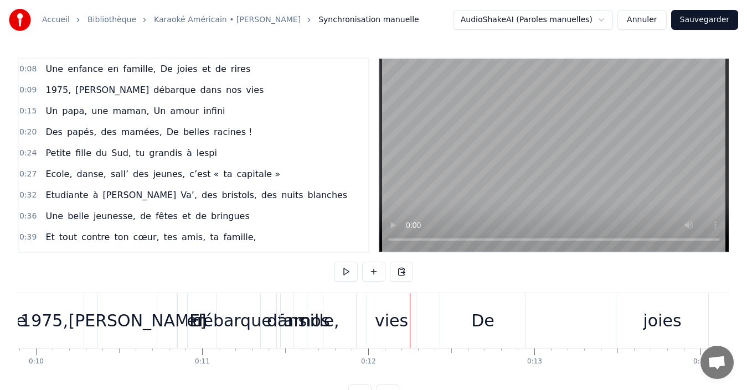
click at [410, 301] on div at bounding box center [410, 321] width 1 height 55
click at [64, 303] on div "1975," at bounding box center [44, 321] width 79 height 55
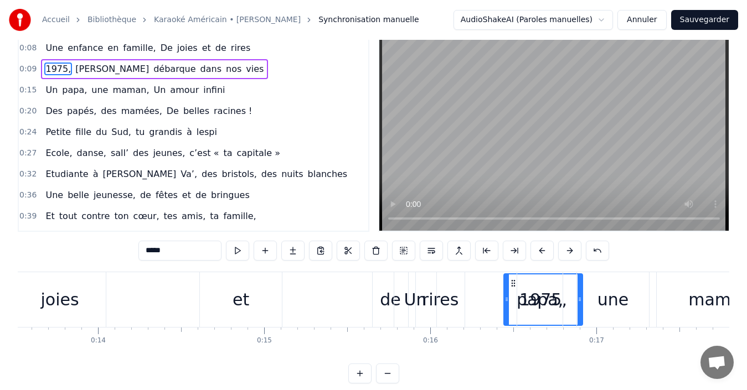
scroll to position [0, 2250]
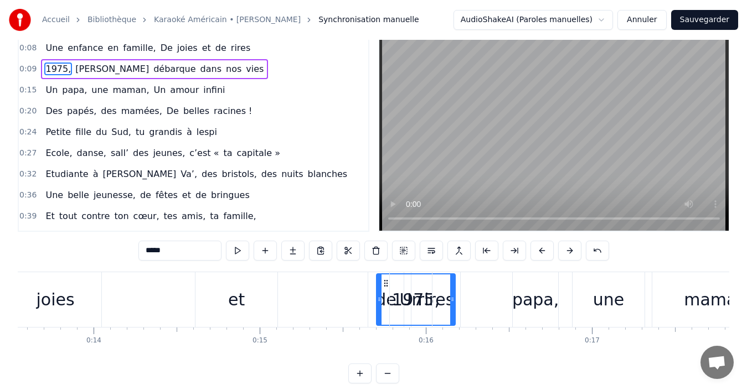
drag, startPoint x: 24, startPoint y: 302, endPoint x: 512, endPoint y: 271, distance: 488.9
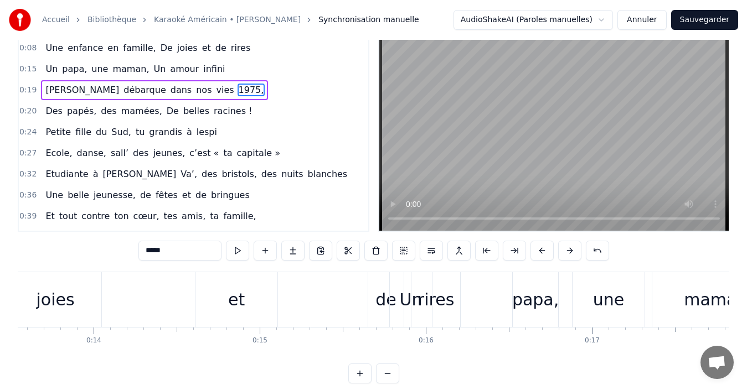
scroll to position [0, 0]
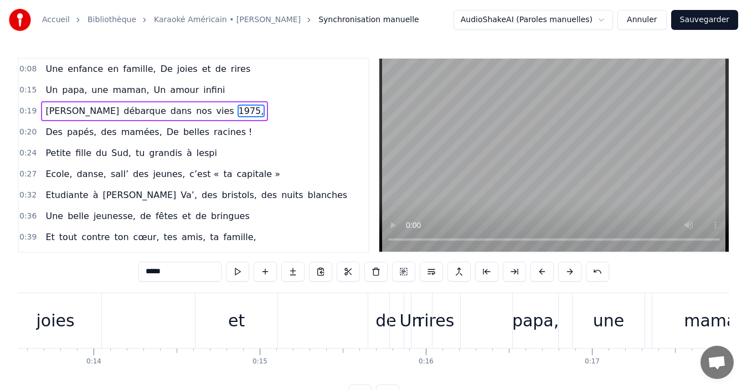
drag, startPoint x: 180, startPoint y: 112, endPoint x: 187, endPoint y: 98, distance: 16.1
click at [187, 98] on div "0:08 Une enfance en famille, De joies et de rires 0:15 Un papa, une maman, Un a…" at bounding box center [194, 156] width 352 height 196
drag, startPoint x: 181, startPoint y: 109, endPoint x: 162, endPoint y: 91, distance: 26.3
click at [162, 91] on div "0:08 Une enfance en famille, De joies et de rires 0:15 Un papa, une maman, Un a…" at bounding box center [194, 156] width 352 height 196
click at [114, 390] on div "0:08 Une enfance en famille, De joies et de rires 0:15 Un papa, une maman, Un a…" at bounding box center [374, 231] width 712 height 347
